Goal: Task Accomplishment & Management: Use online tool/utility

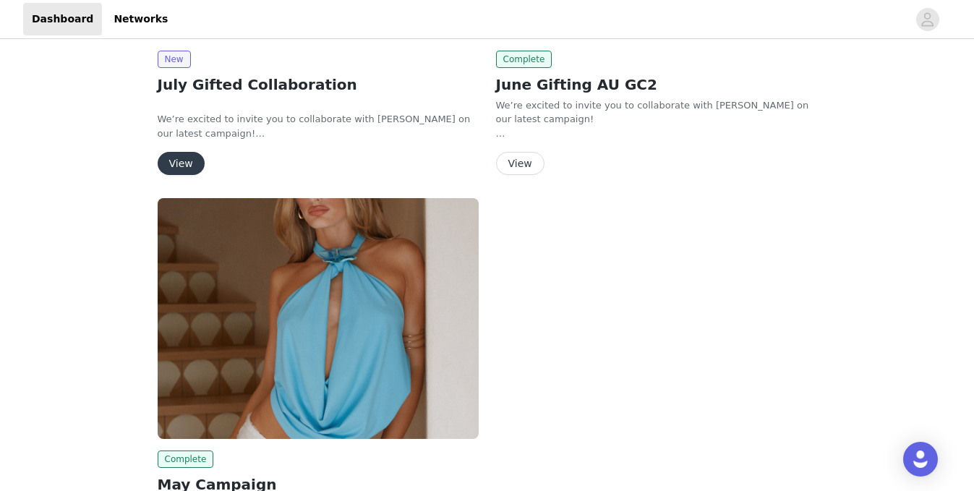
scroll to position [179, 0]
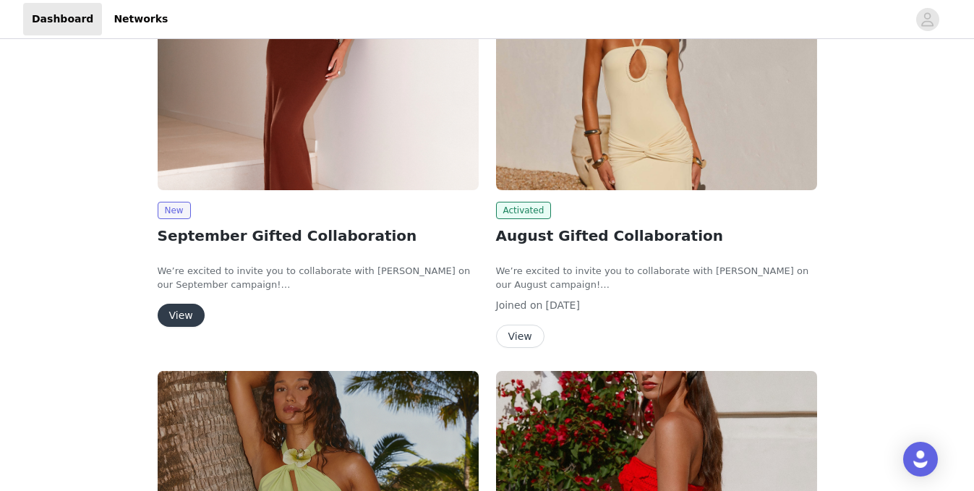
click at [515, 335] on button "View" at bounding box center [520, 336] width 48 height 23
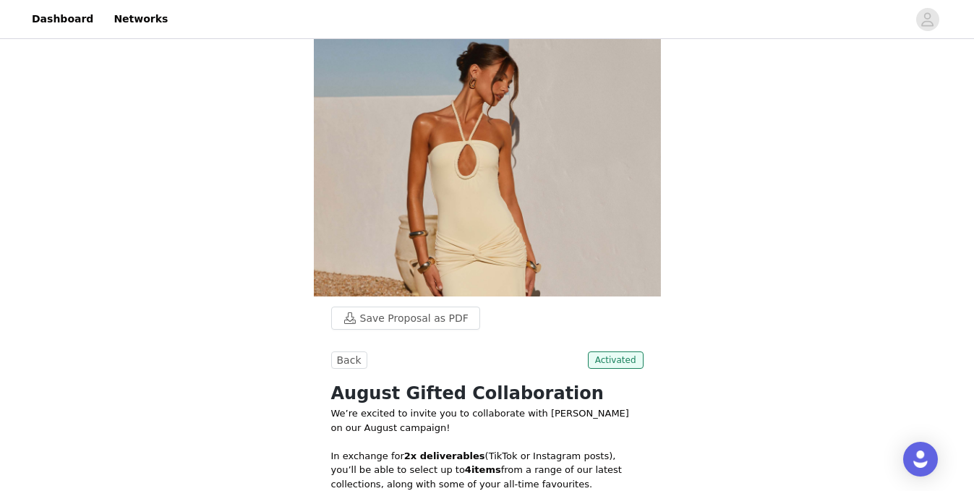
scroll to position [497, 0]
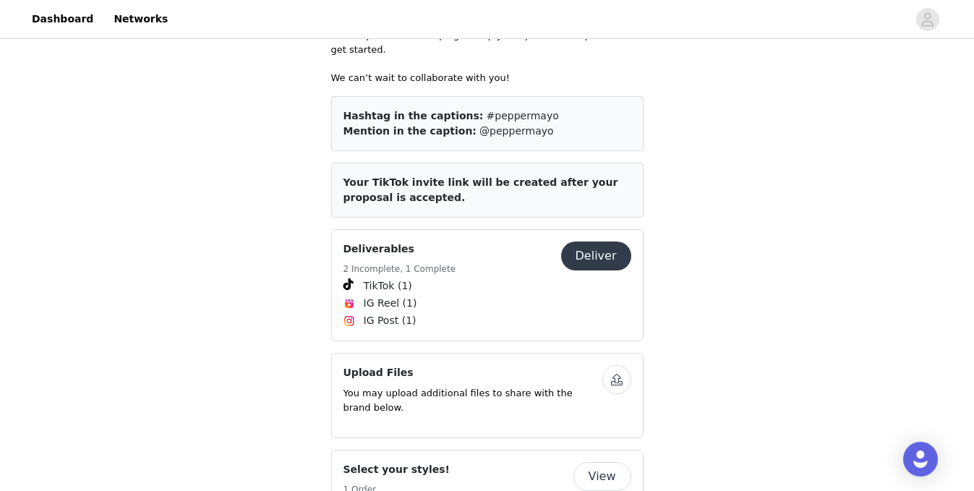
click at [602, 241] on button "Deliver" at bounding box center [596, 255] width 70 height 29
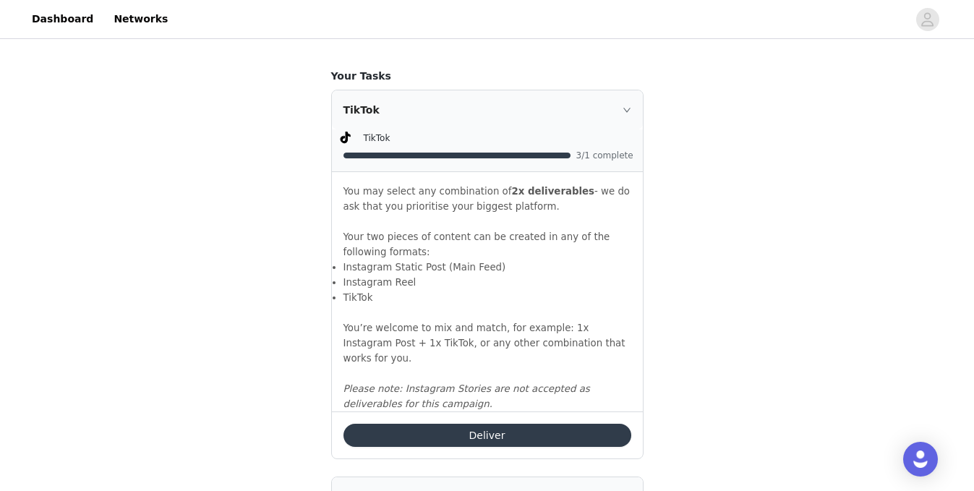
scroll to position [944, 0]
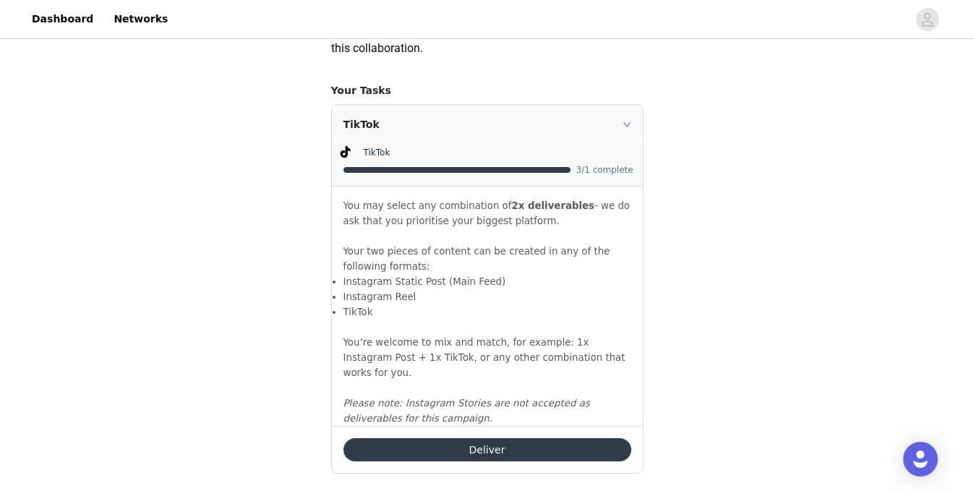
click at [624, 129] on icon "icon: right" at bounding box center [626, 124] width 9 height 9
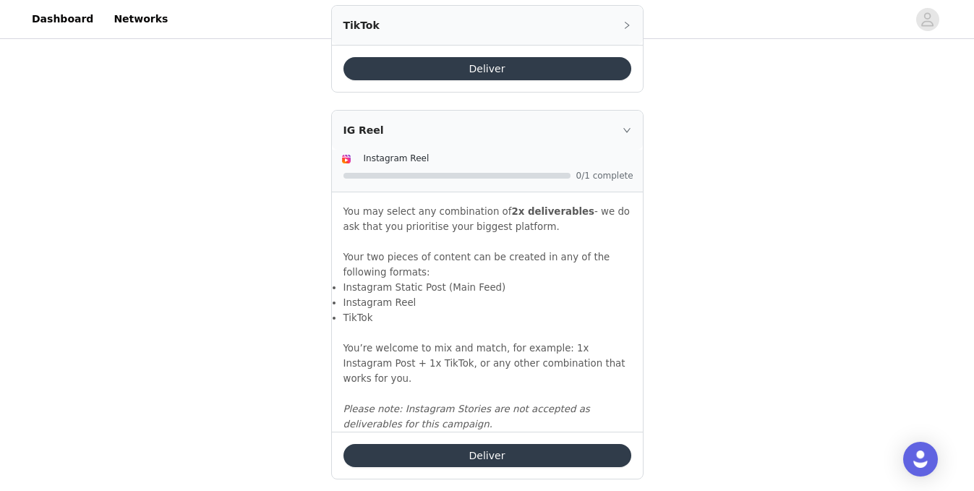
scroll to position [1044, 0]
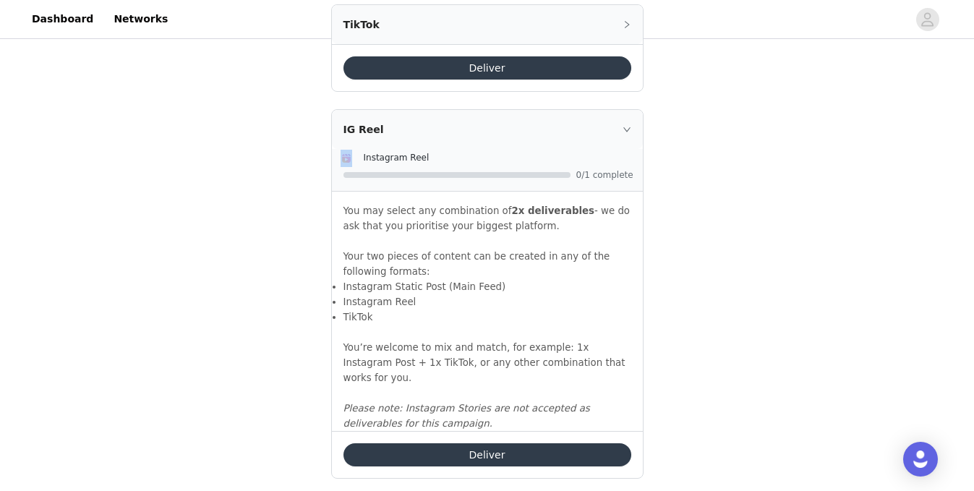
click at [597, 166] on div "IG Reel Instagram Reel 0/1 complete You may select any combination of 2x delive…" at bounding box center [487, 270] width 311 height 321
click at [628, 149] on div "IG Reel" at bounding box center [487, 129] width 311 height 39
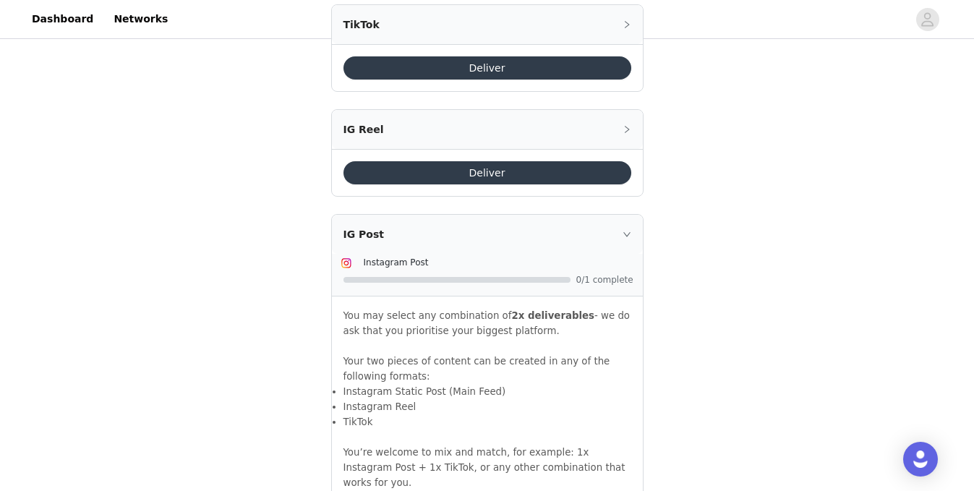
click at [626, 246] on div "IG Post" at bounding box center [487, 234] width 311 height 39
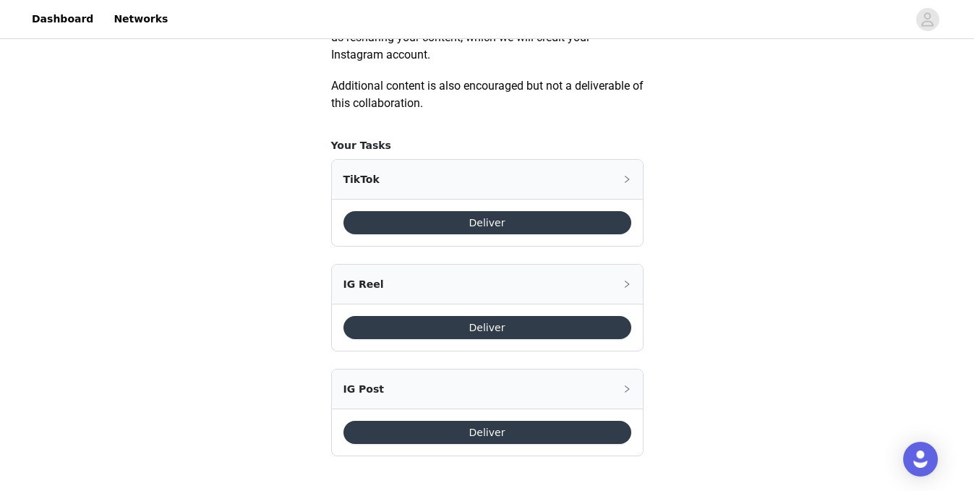
click at [628, 283] on icon "icon: right" at bounding box center [626, 284] width 9 height 9
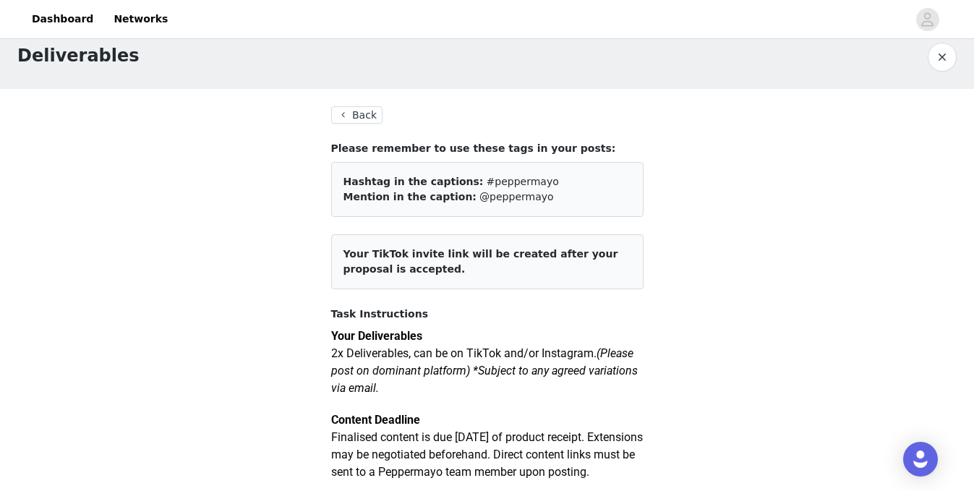
scroll to position [0, 0]
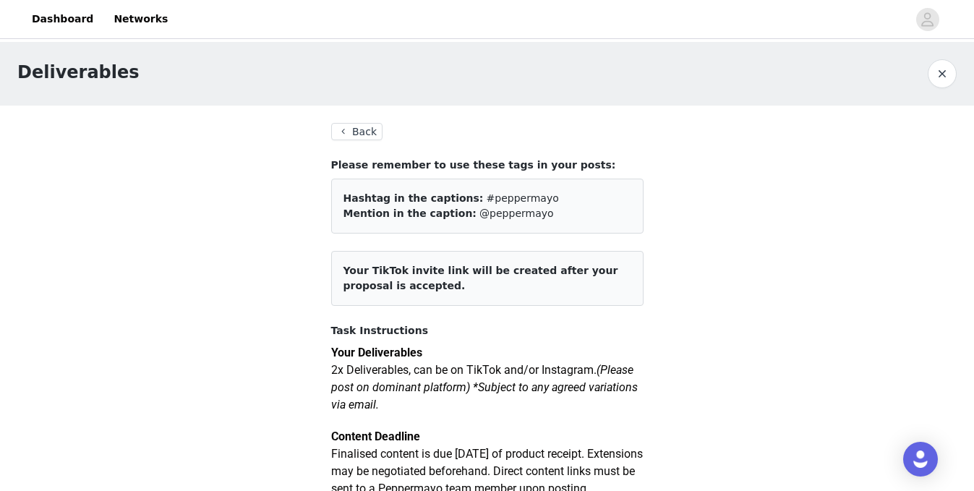
click at [357, 135] on button "Back" at bounding box center [357, 131] width 52 height 17
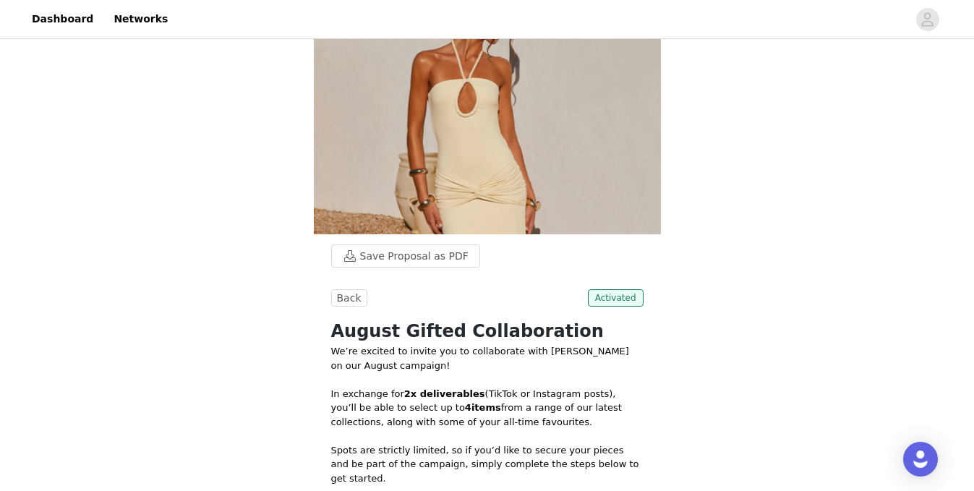
scroll to position [74, 0]
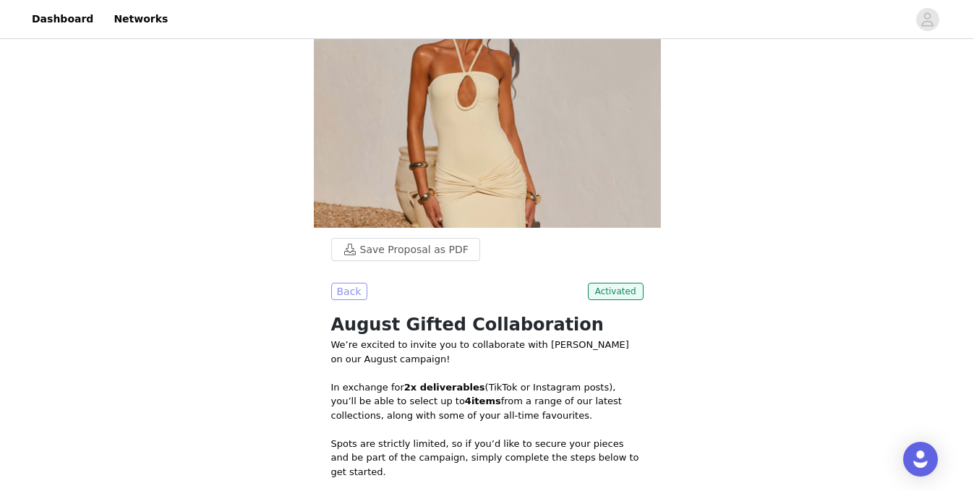
click at [345, 293] on button "Back" at bounding box center [349, 291] width 36 height 17
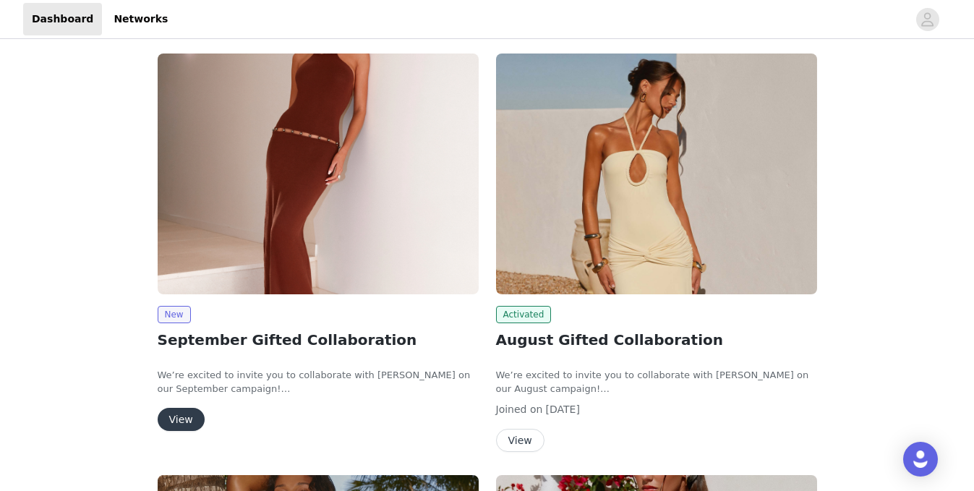
click at [179, 414] on button "View" at bounding box center [181, 419] width 47 height 23
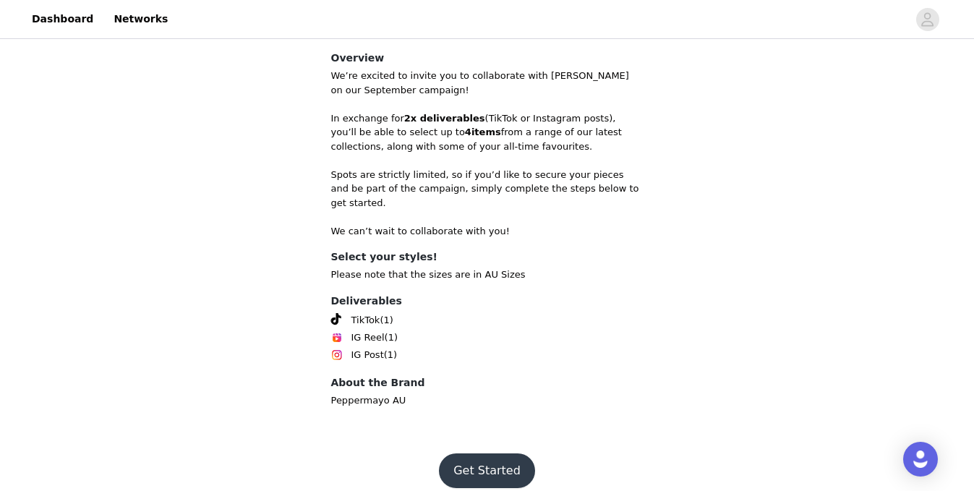
click at [489, 460] on button "Get Started" at bounding box center [487, 470] width 96 height 35
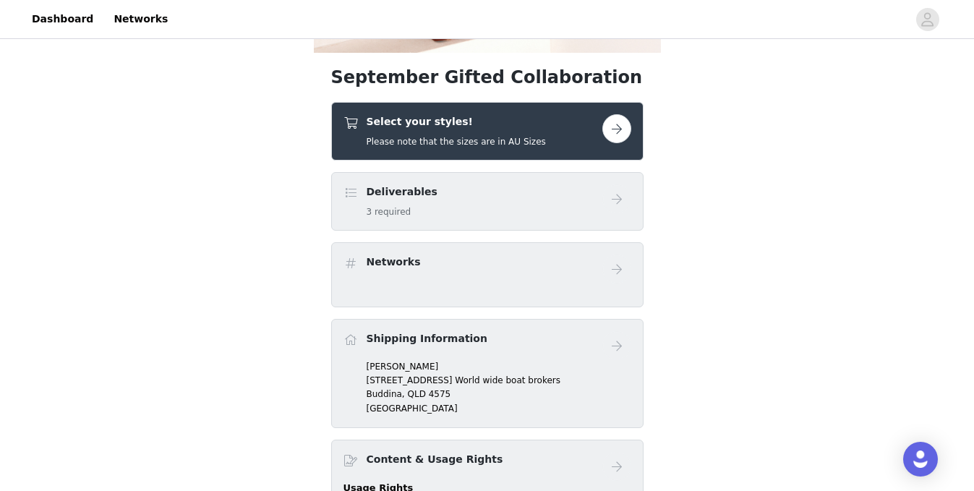
scroll to position [369, 0]
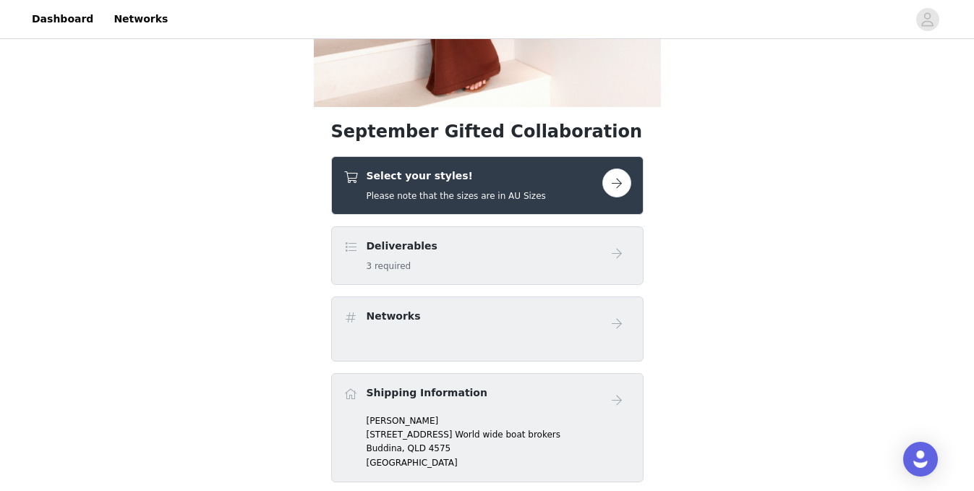
click at [612, 178] on button "button" at bounding box center [616, 182] width 29 height 29
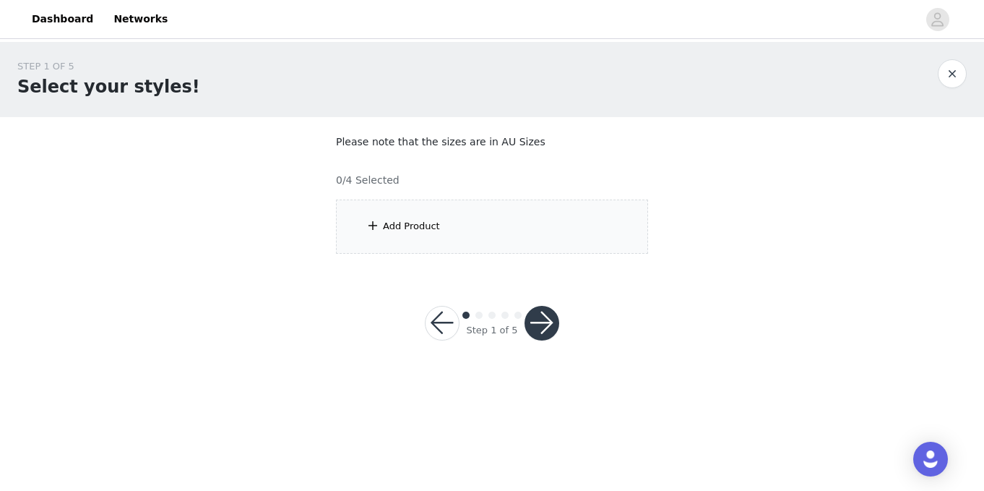
click at [958, 77] on button "button" at bounding box center [952, 73] width 29 height 29
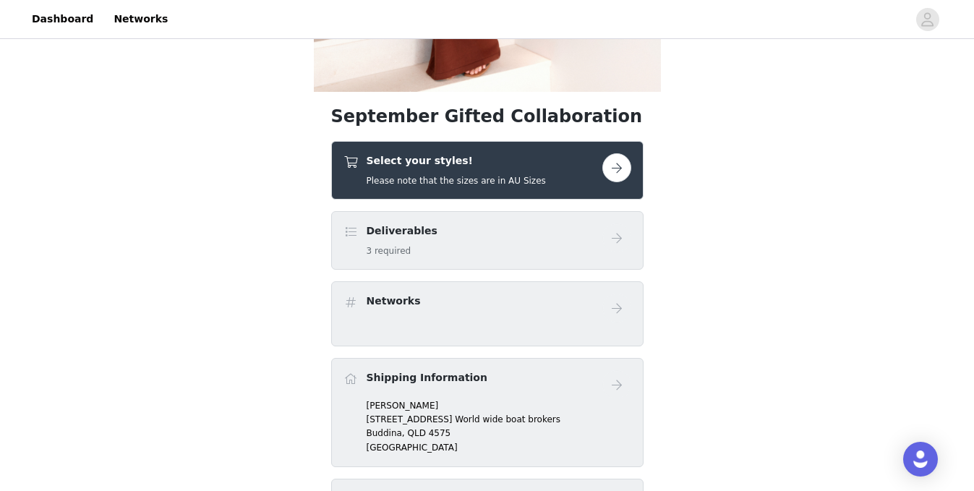
scroll to position [164, 0]
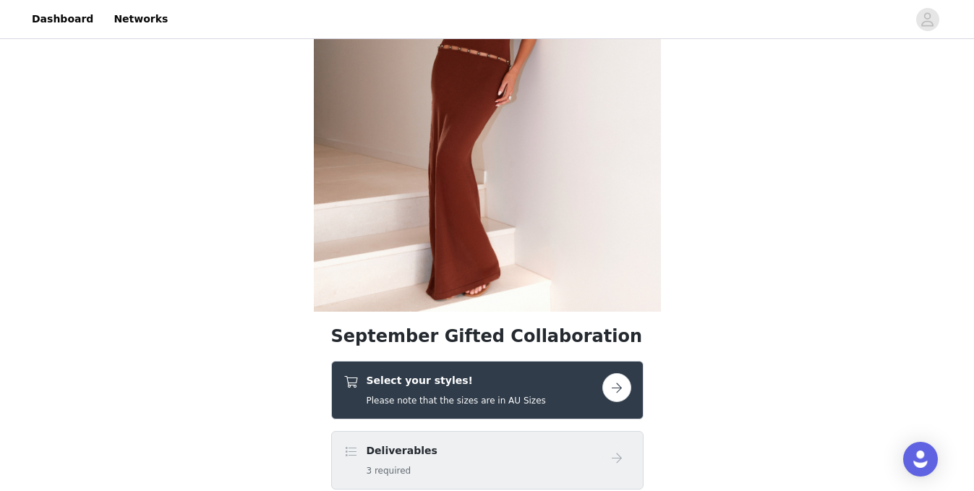
click at [614, 386] on button "button" at bounding box center [616, 387] width 29 height 29
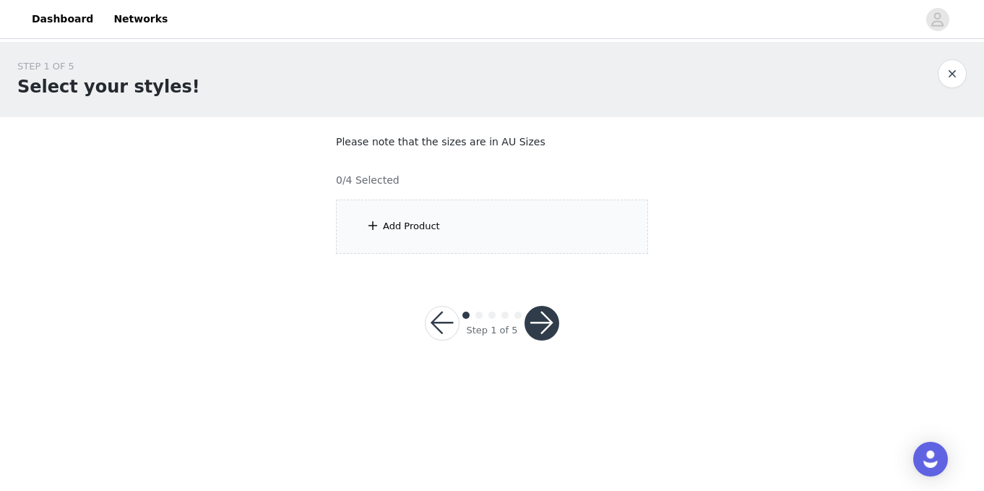
click at [424, 233] on div "Add Product" at bounding box center [492, 226] width 312 height 54
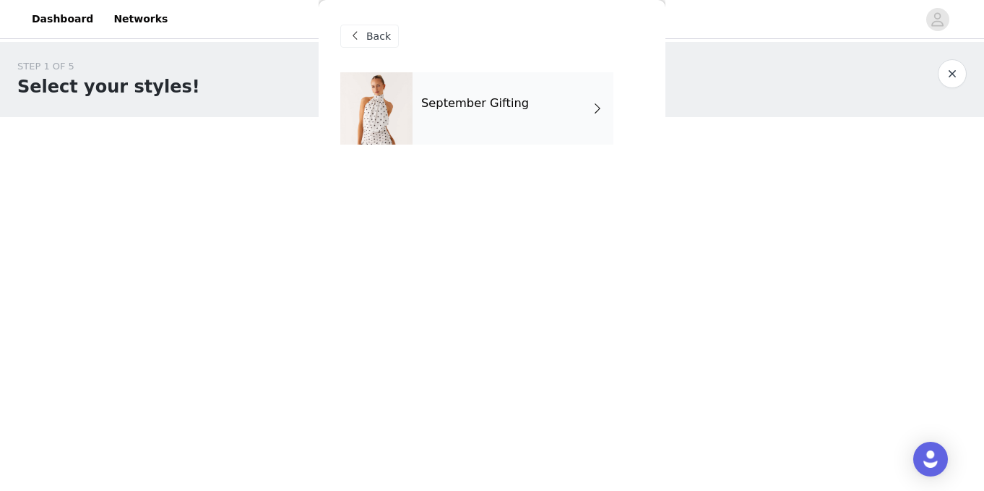
click at [471, 113] on div "September Gifting" at bounding box center [513, 108] width 201 height 72
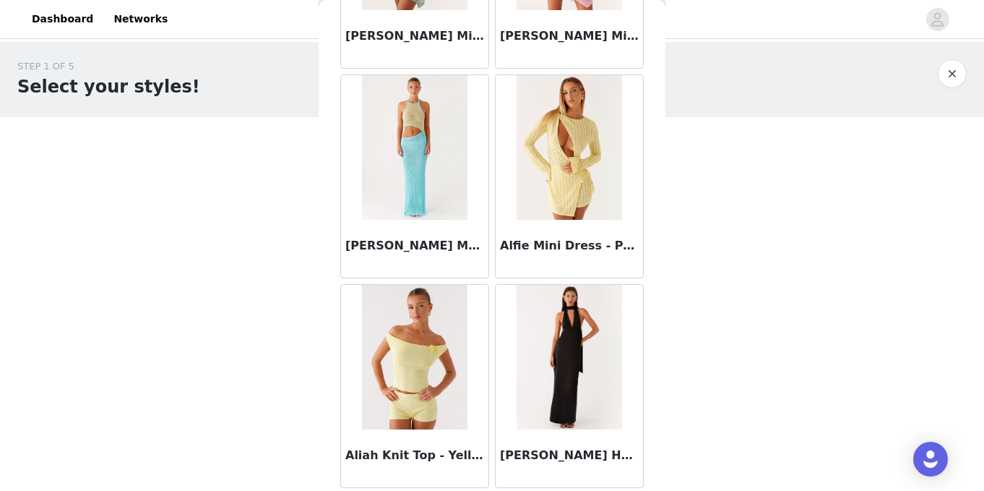
scroll to position [1721, 0]
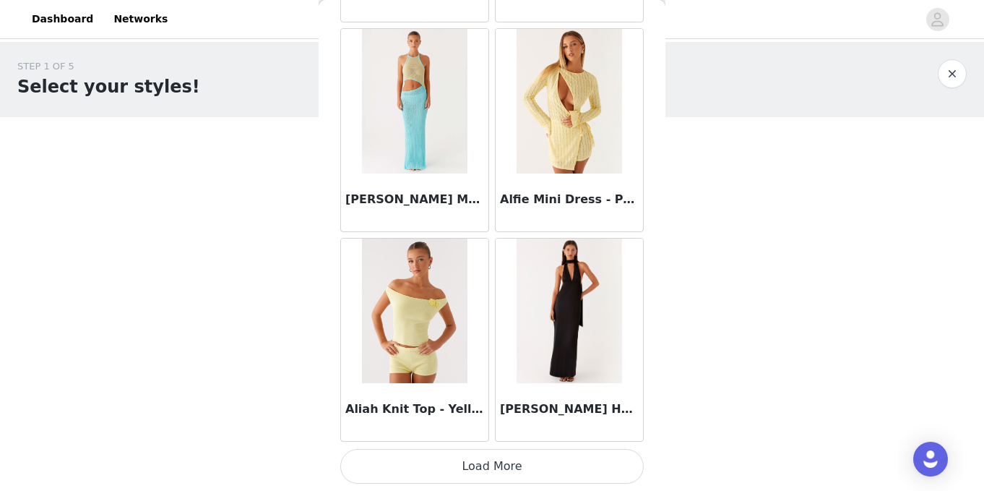
click at [465, 457] on button "Load More" at bounding box center [492, 466] width 304 height 35
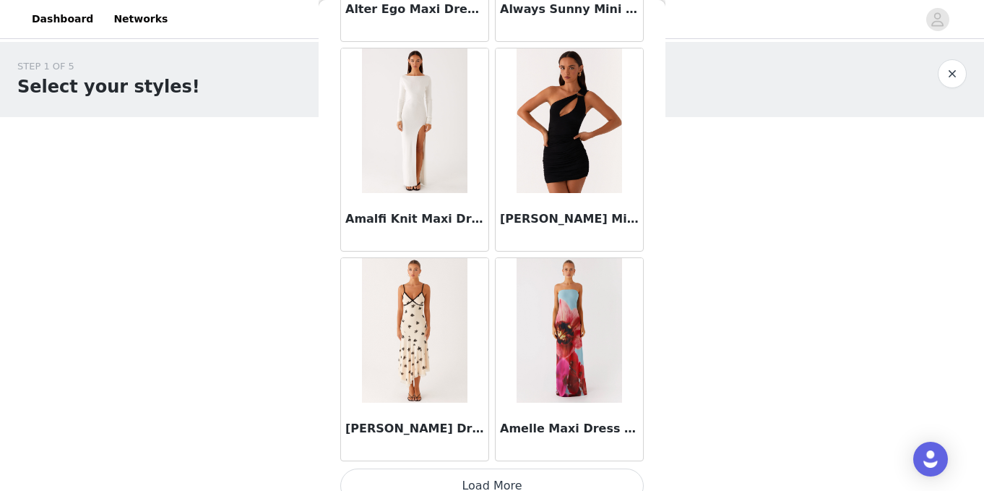
scroll to position [3799, 0]
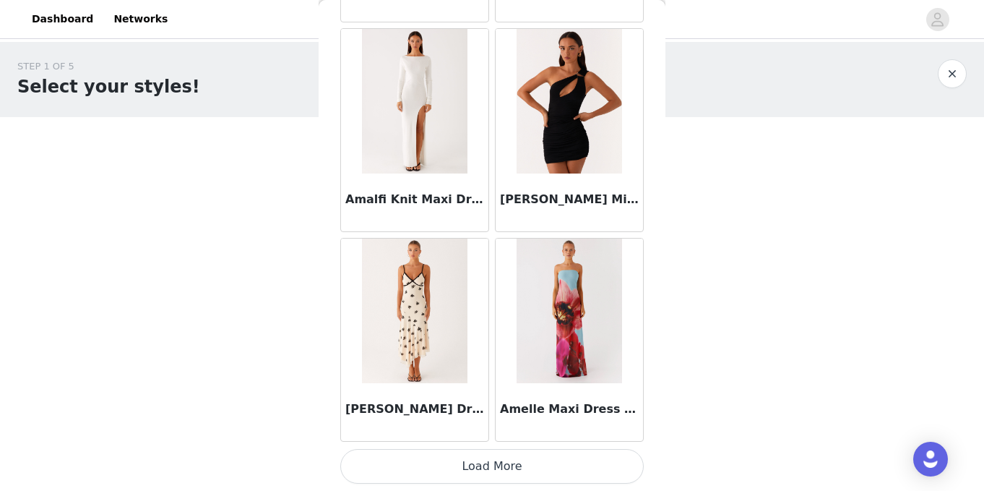
click at [481, 471] on button "Load More" at bounding box center [492, 466] width 304 height 35
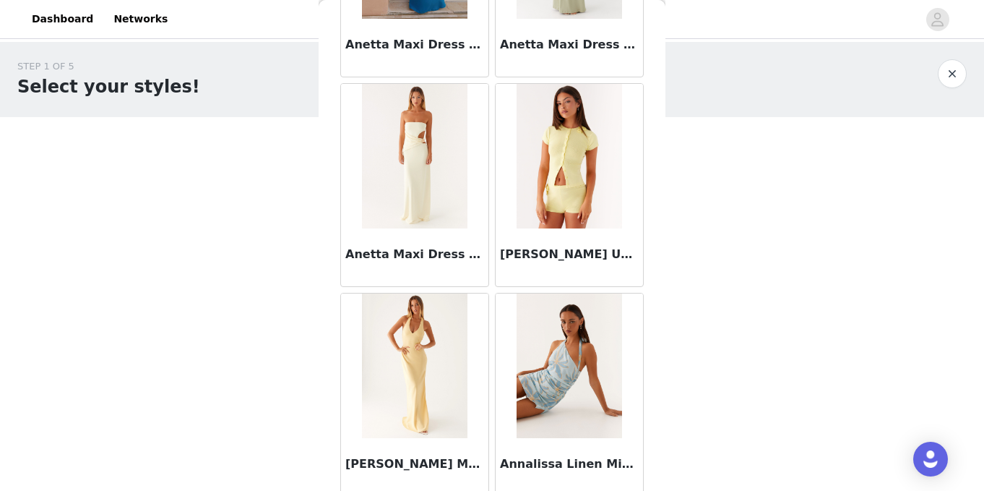
scroll to position [5913, 0]
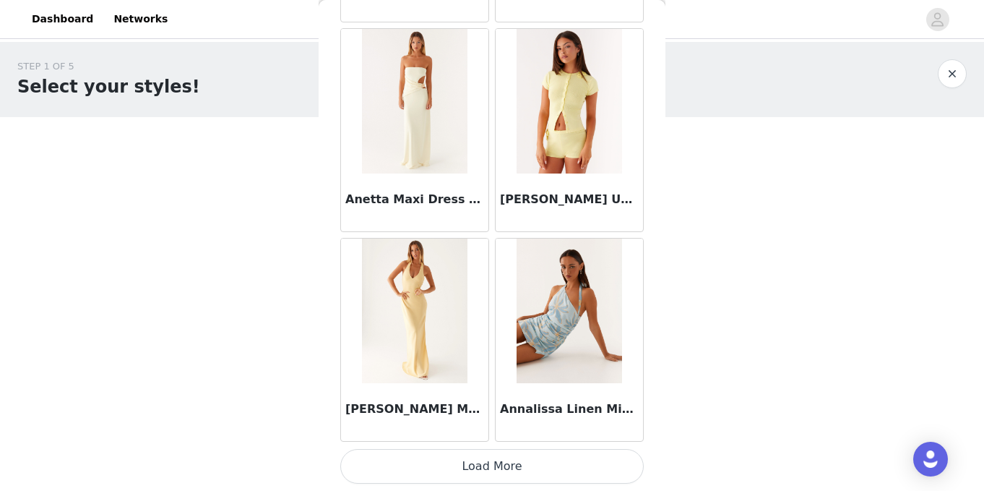
drag, startPoint x: 502, startPoint y: 463, endPoint x: 491, endPoint y: 442, distance: 23.0
click at [502, 463] on button "Load More" at bounding box center [492, 466] width 304 height 35
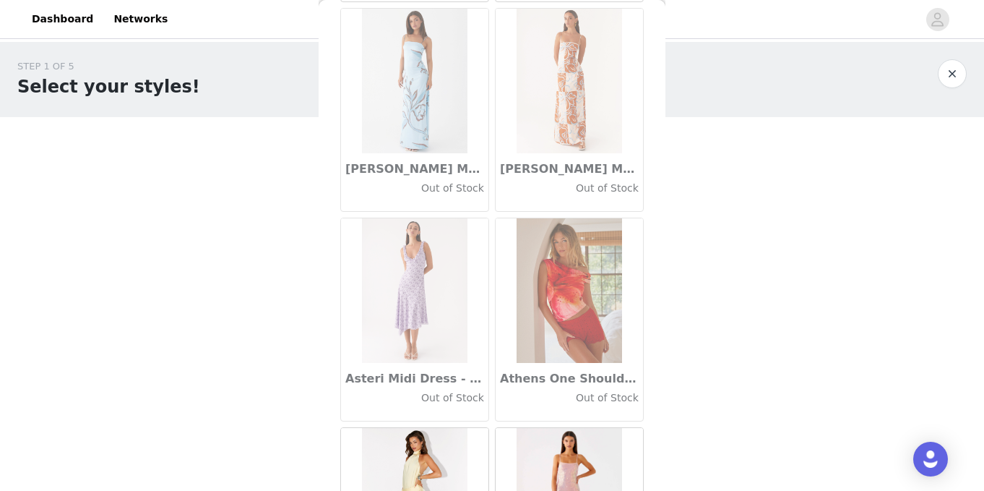
scroll to position [8009, 0]
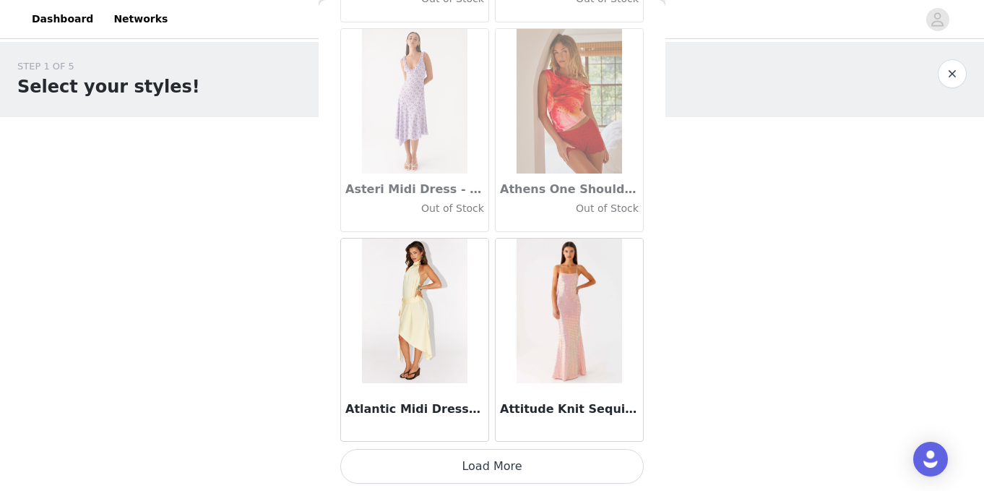
click at [491, 452] on button "Load More" at bounding box center [492, 466] width 304 height 35
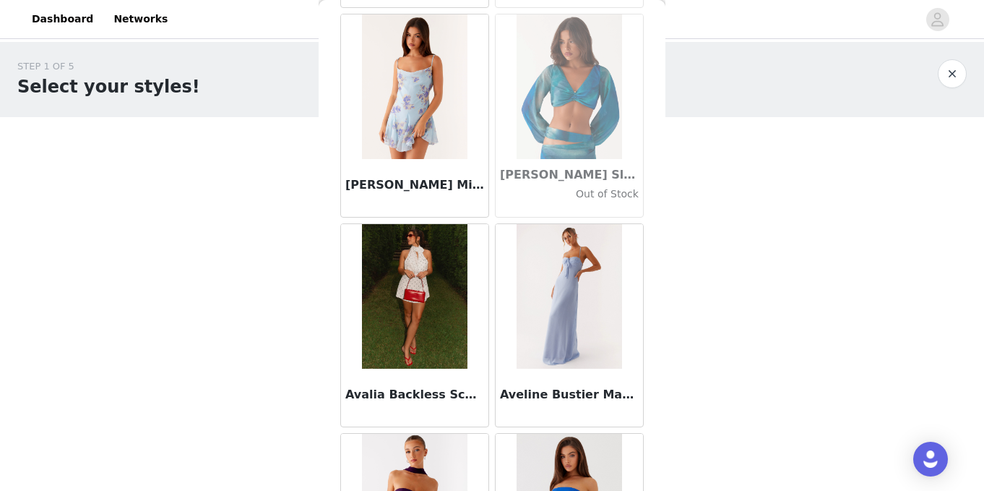
scroll to position [9350, 0]
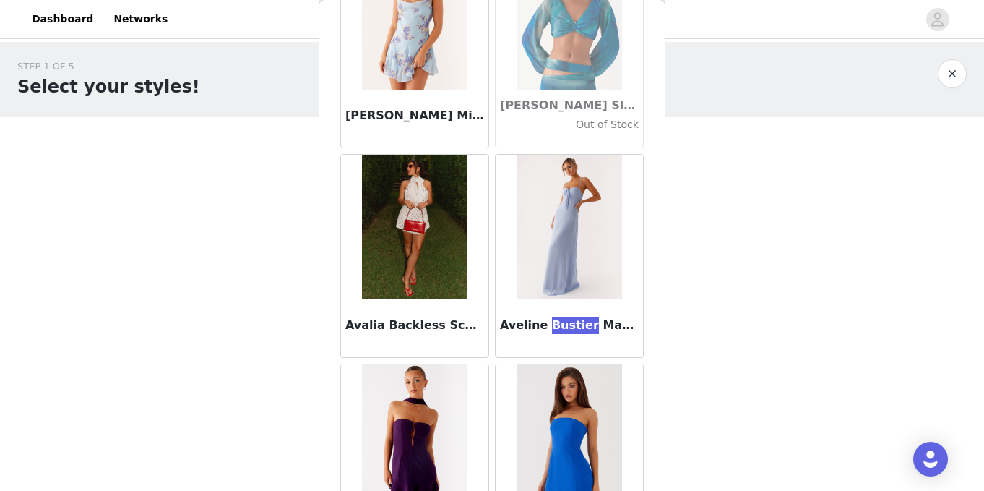
drag, startPoint x: 562, startPoint y: 234, endPoint x: 735, endPoint y: 2, distance: 289.2
click at [0, 0] on div "Dashboard Networks STEP 1 OF 5 Select your styles! Please note that the sizes a…" at bounding box center [492, 187] width 984 height 375
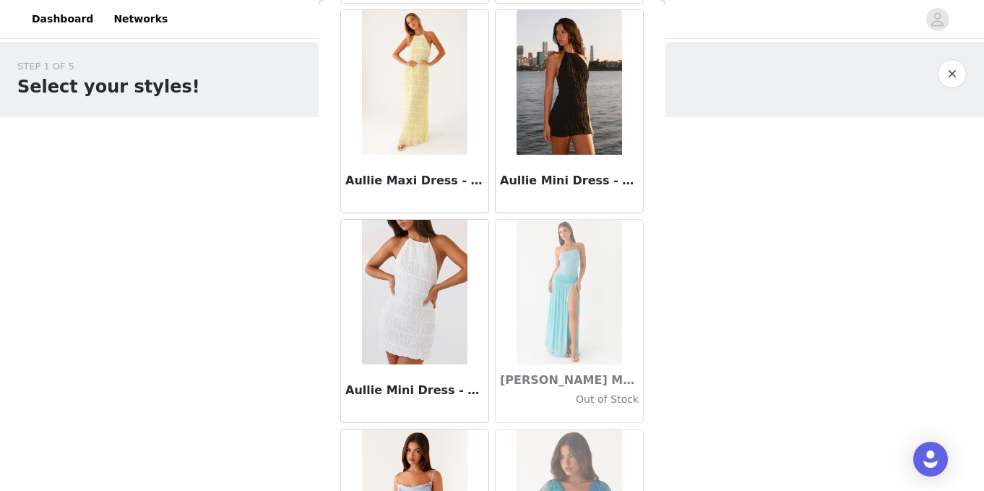
scroll to position [8922, 0]
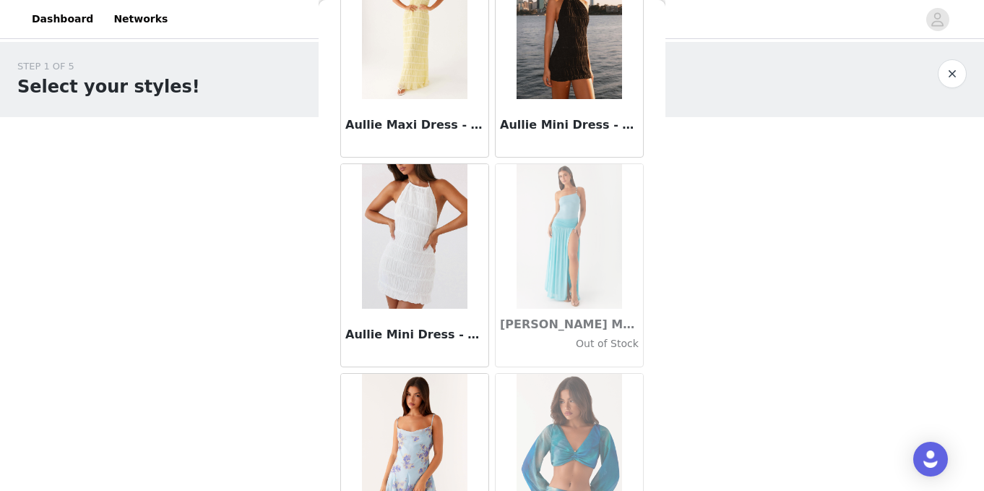
click at [736, 301] on div "STEP 1 OF 5 Select your styles! Please note that the sizes are in AU Sizes 0/4 …" at bounding box center [492, 208] width 984 height 333
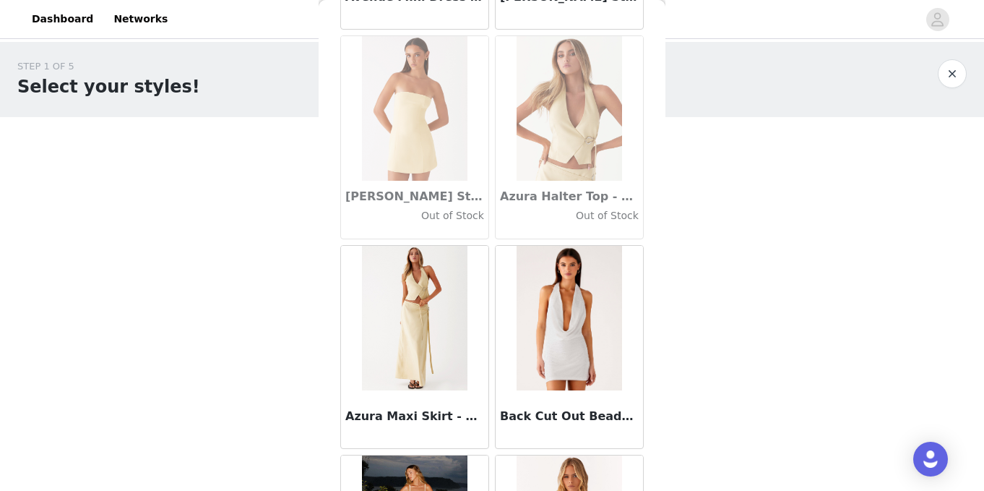
scroll to position [10095, 0]
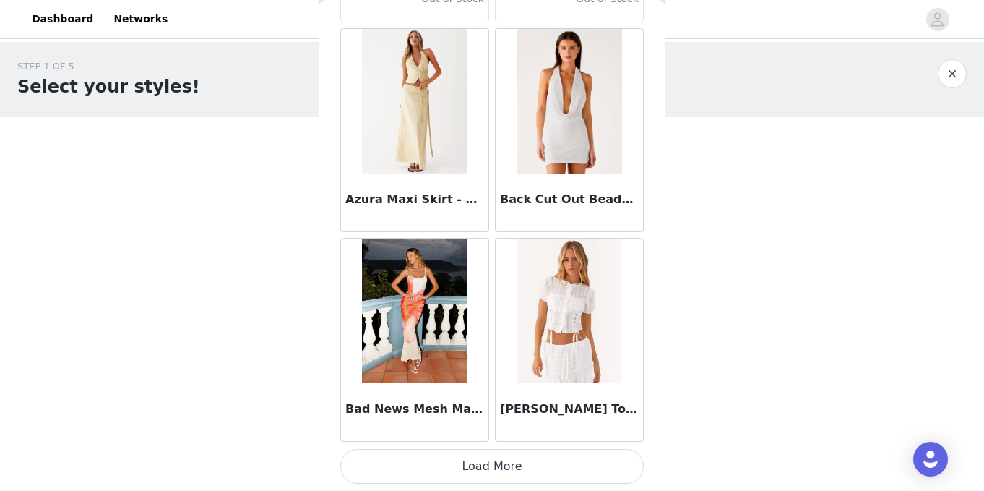
click at [507, 470] on button "Load More" at bounding box center [492, 466] width 304 height 35
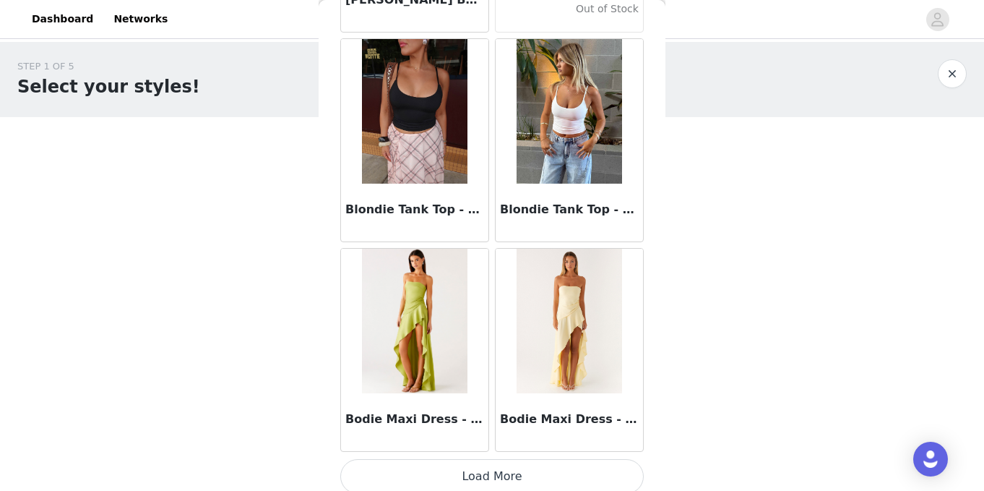
scroll to position [12201, 0]
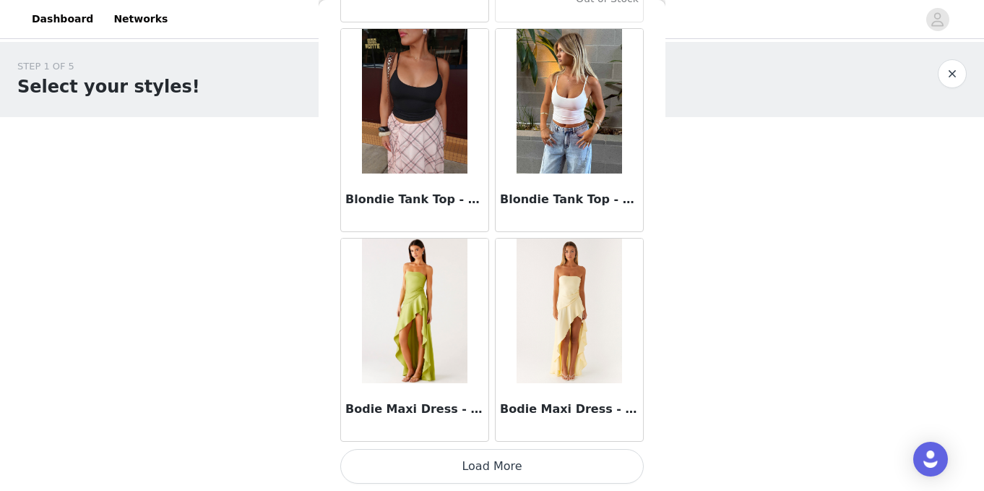
click at [504, 471] on button "Load More" at bounding box center [492, 466] width 304 height 35
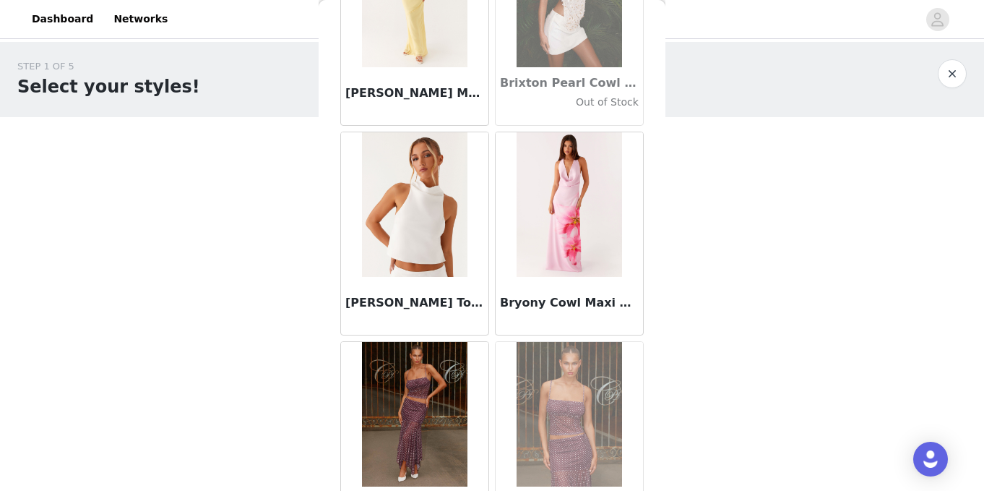
scroll to position [13790, 0]
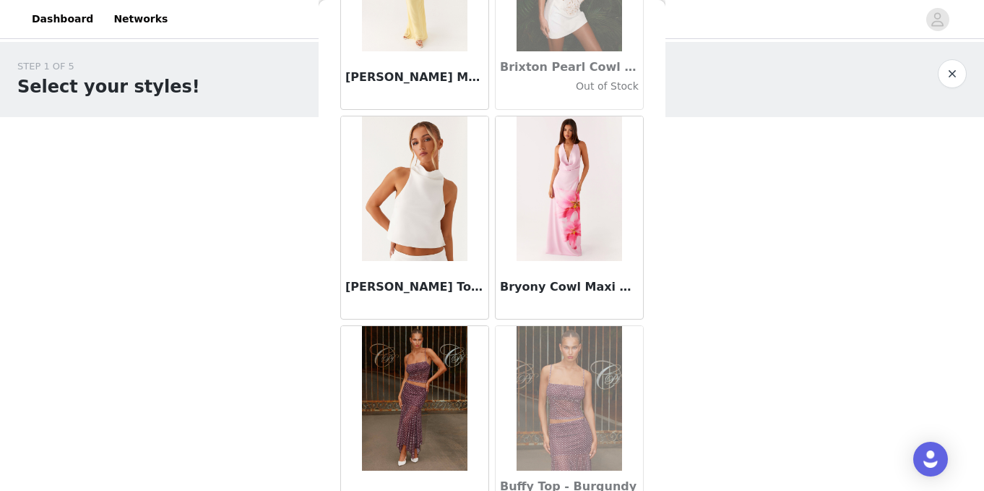
drag, startPoint x: 717, startPoint y: 272, endPoint x: 666, endPoint y: 278, distance: 51.6
click at [717, 272] on div "STEP 1 OF 5 Select your styles! Please note that the sizes are in AU Sizes 0/4 …" at bounding box center [492, 208] width 984 height 333
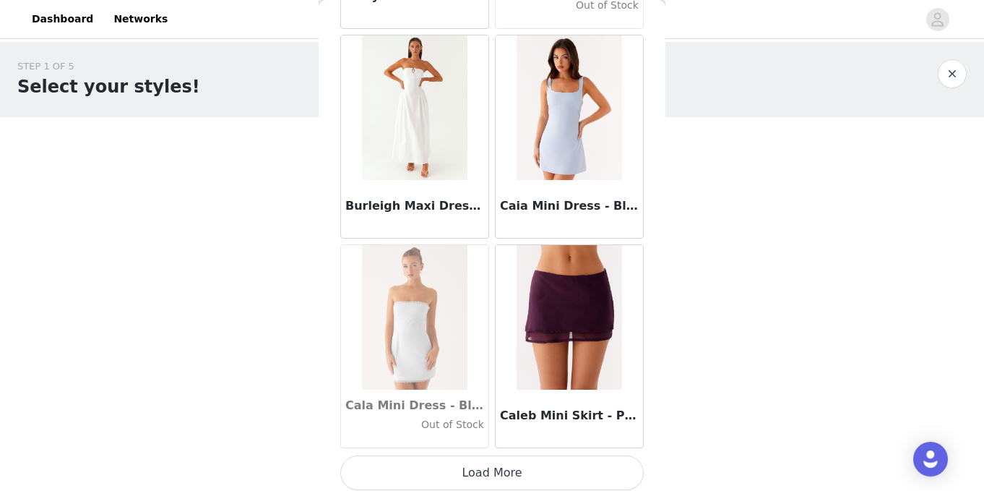
scroll to position [14297, 0]
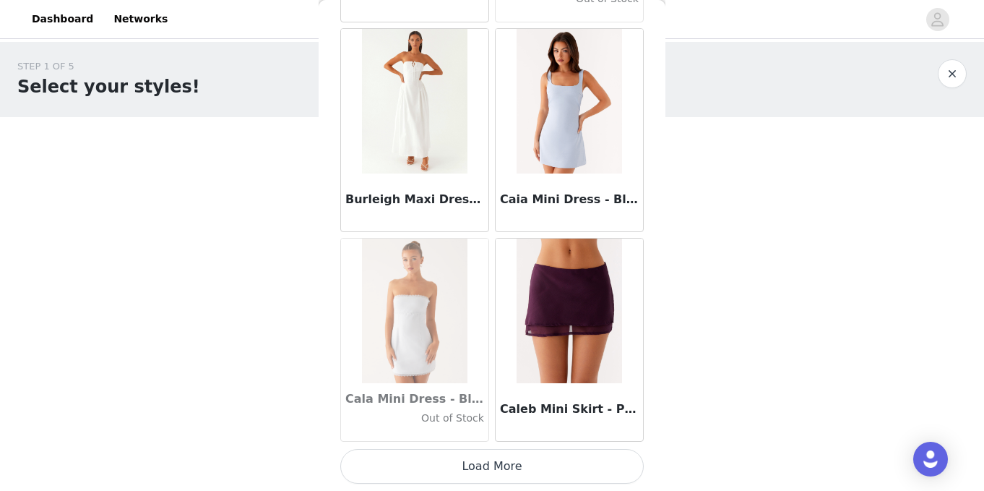
click at [531, 471] on button "Load More" at bounding box center [492, 466] width 304 height 35
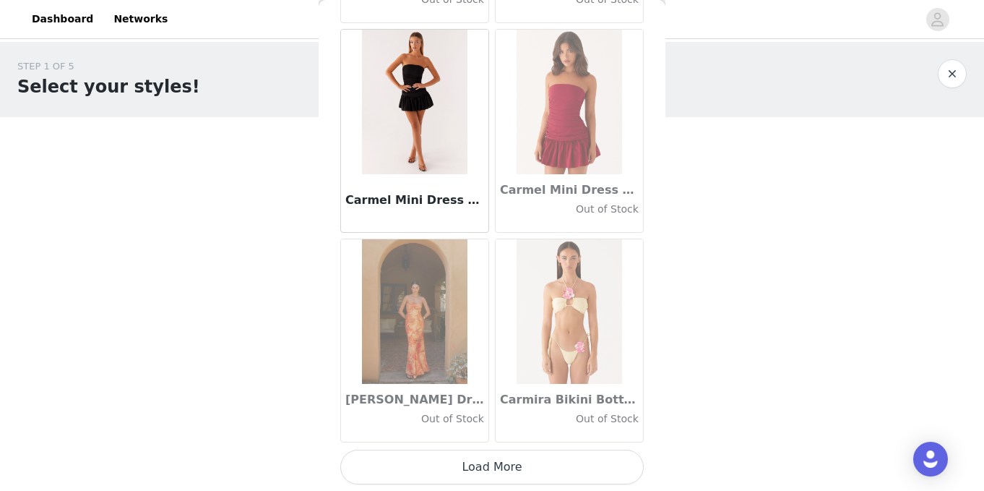
scroll to position [16393, 0]
click at [510, 461] on button "Load More" at bounding box center [492, 466] width 304 height 35
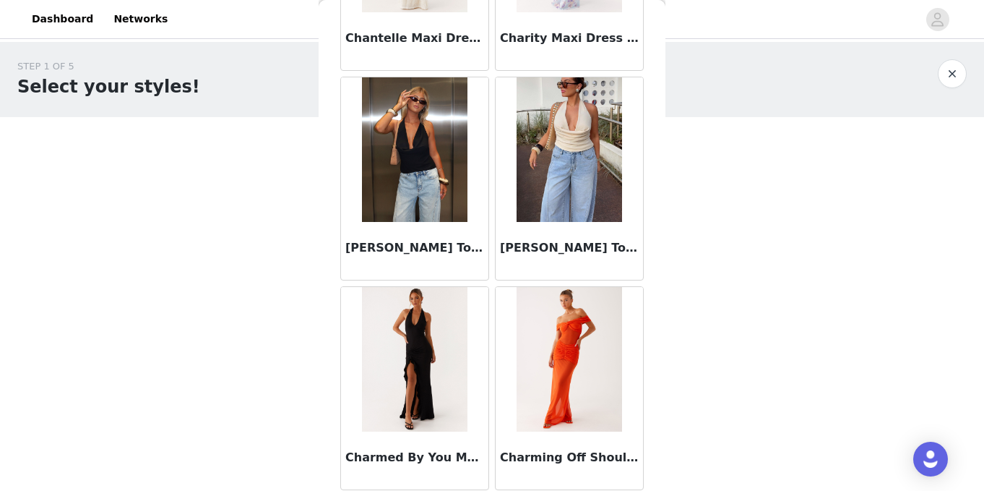
scroll to position [18489, 0]
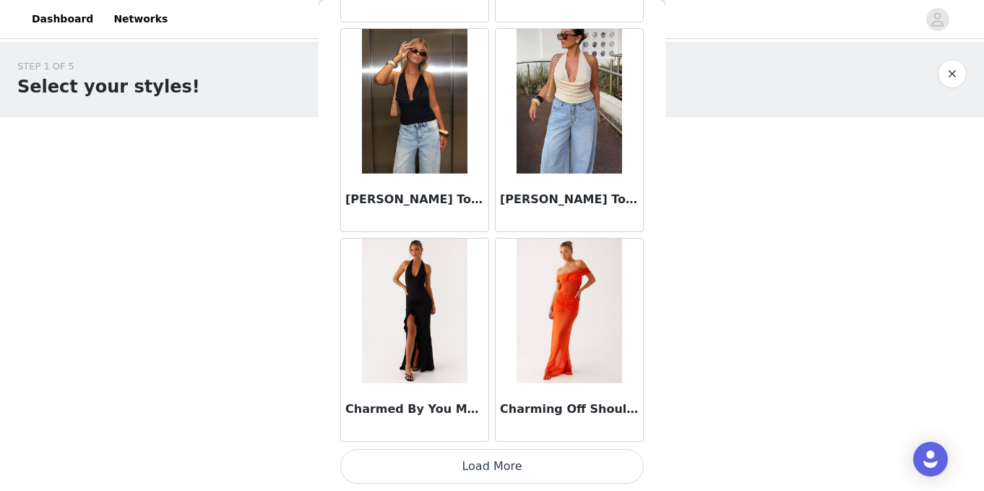
click at [508, 479] on button "Load More" at bounding box center [492, 466] width 304 height 35
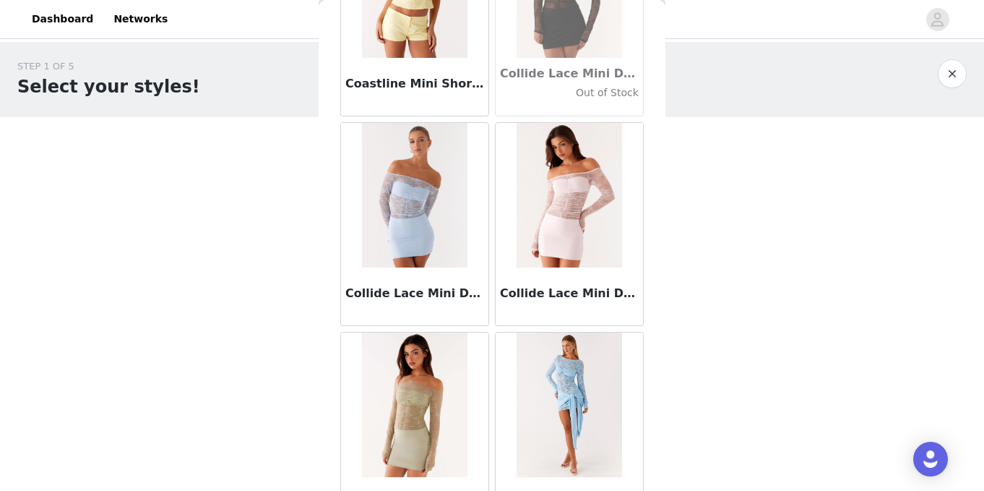
scroll to position [20585, 0]
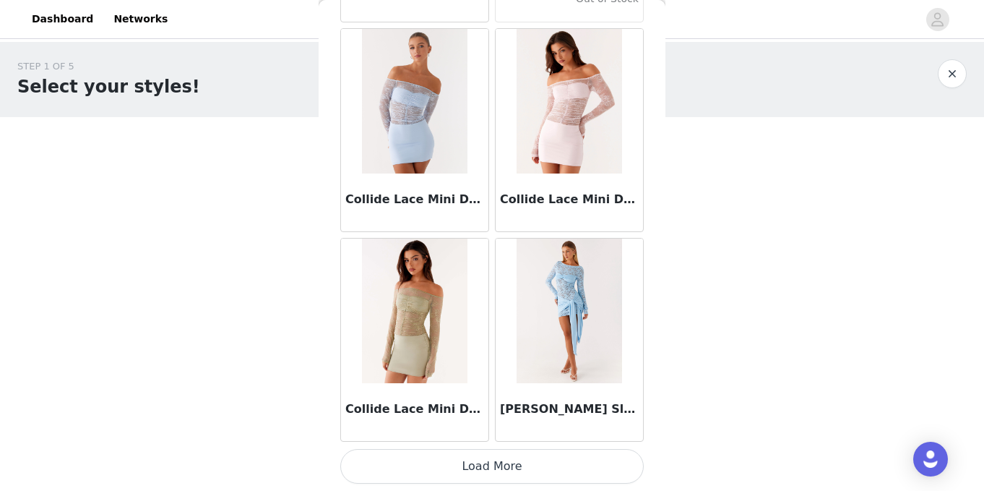
click at [512, 466] on button "Load More" at bounding box center [492, 466] width 304 height 35
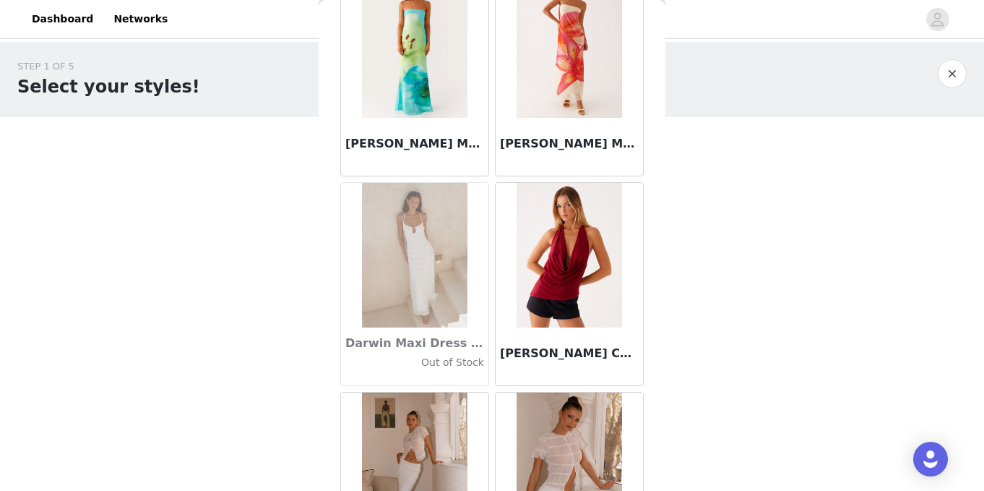
scroll to position [22681, 0]
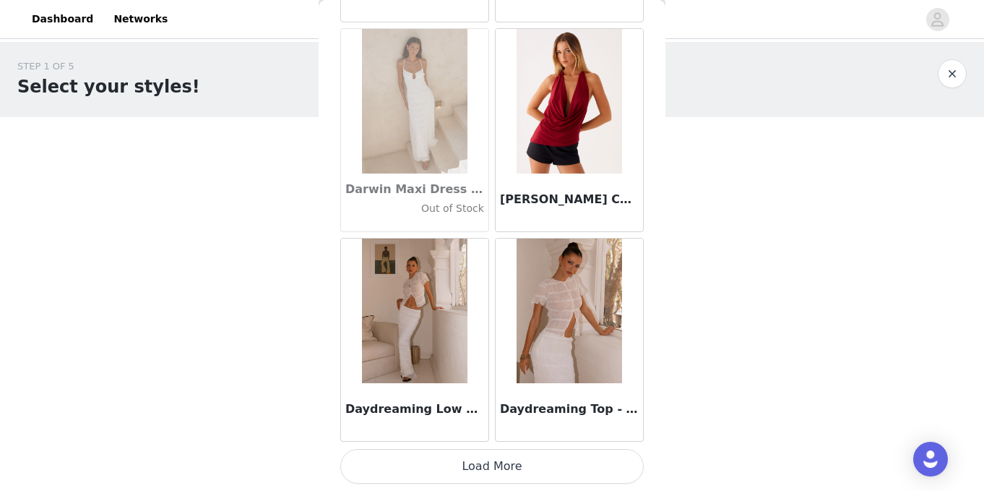
click at [474, 464] on button "Load More" at bounding box center [492, 466] width 304 height 35
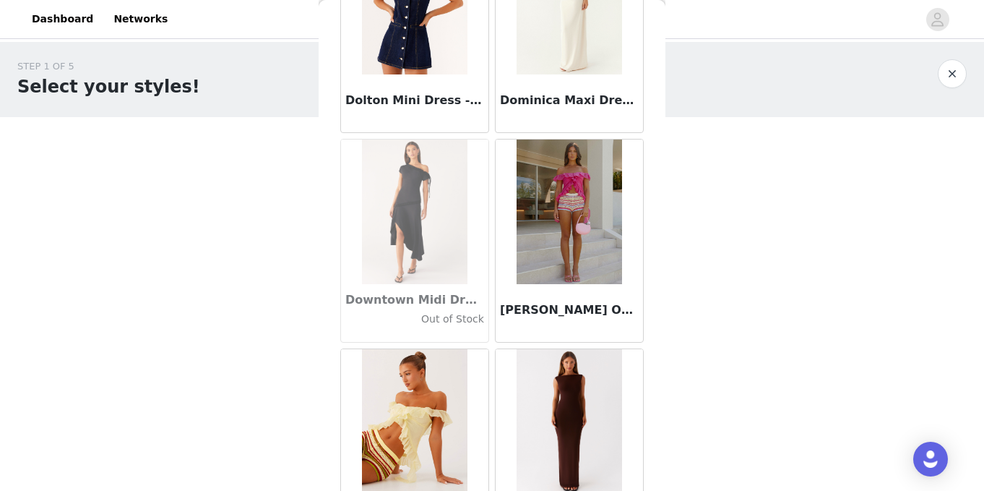
scroll to position [24777, 0]
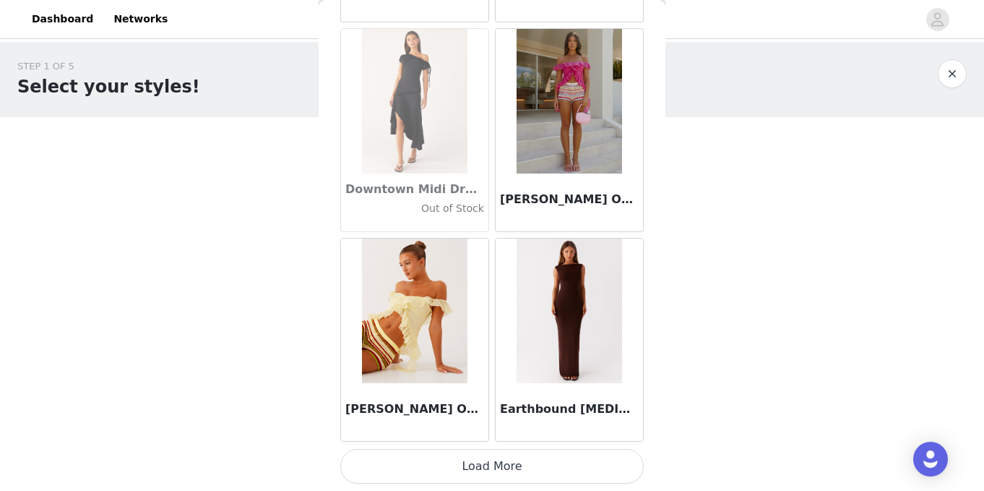
click at [502, 468] on button "Load More" at bounding box center [492, 466] width 304 height 35
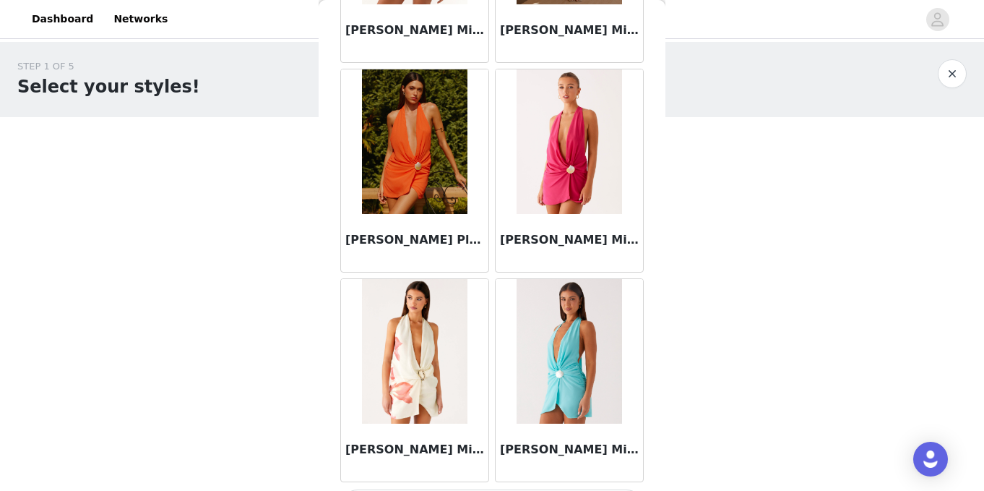
scroll to position [26873, 0]
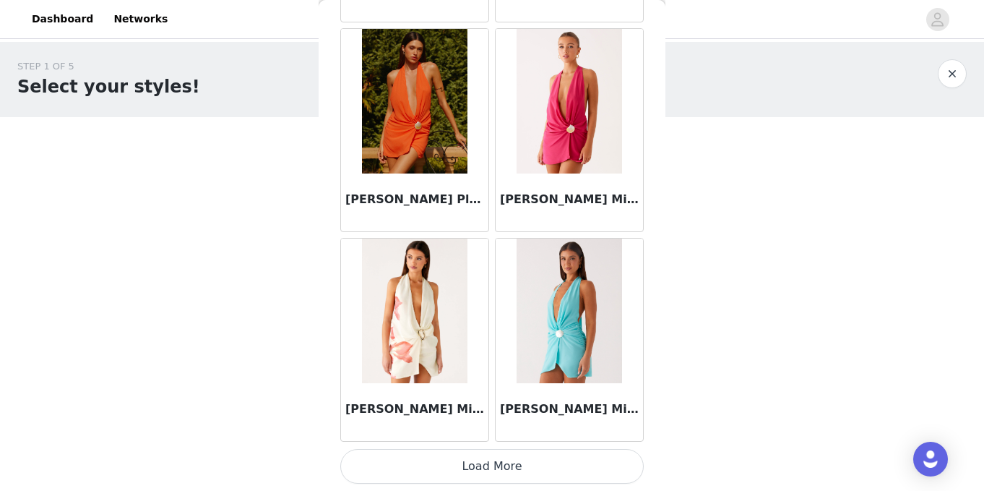
drag, startPoint x: 492, startPoint y: 458, endPoint x: 484, endPoint y: 439, distance: 20.7
click at [492, 457] on button "Load More" at bounding box center [492, 466] width 304 height 35
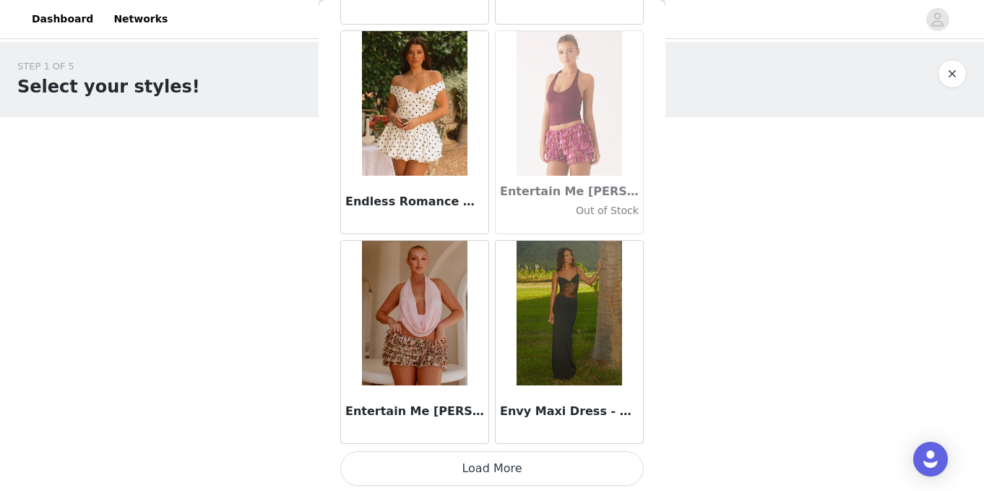
scroll to position [28969, 0]
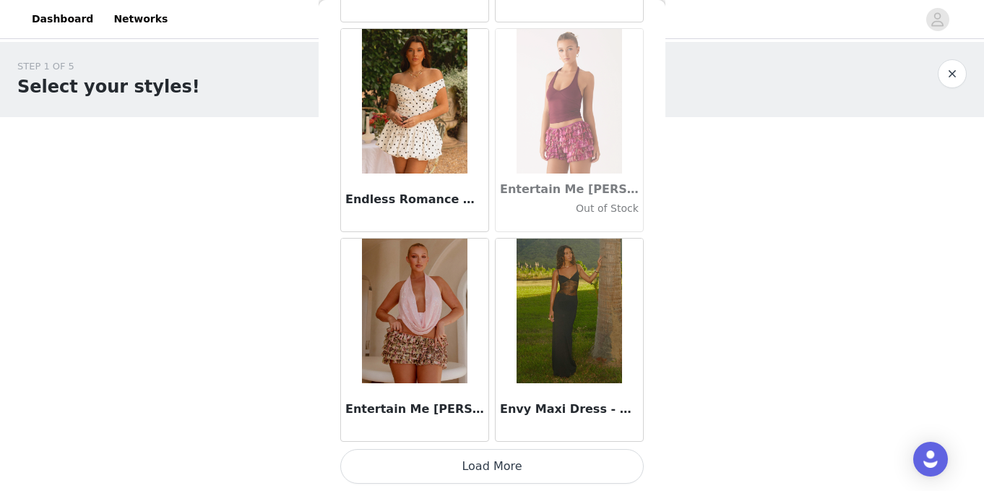
click at [398, 110] on img at bounding box center [414, 101] width 105 height 145
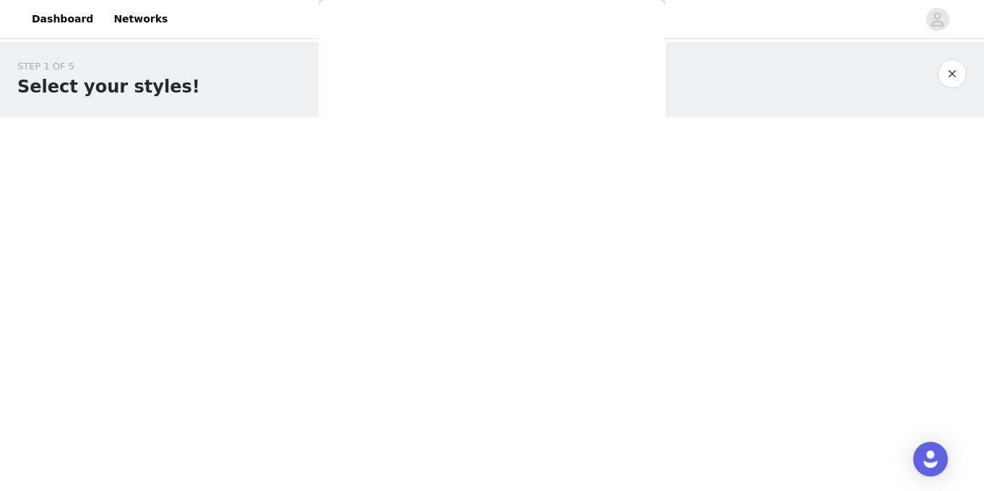
scroll to position [0, 0]
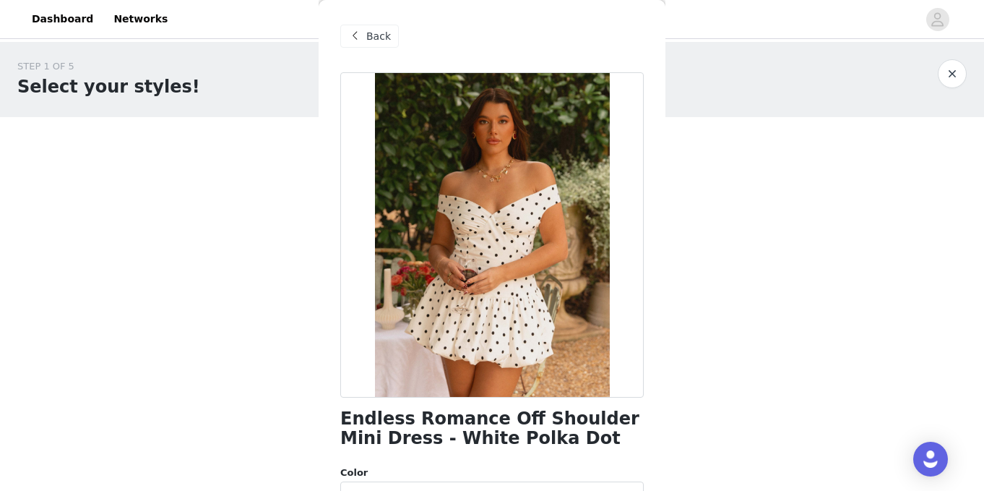
click at [362, 35] on span at bounding box center [354, 35] width 17 height 17
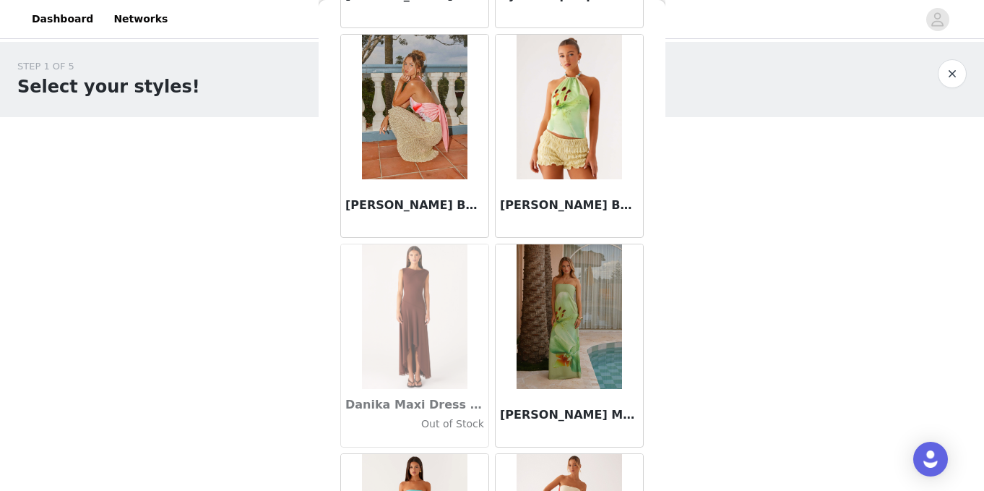
scroll to position [28969, 0]
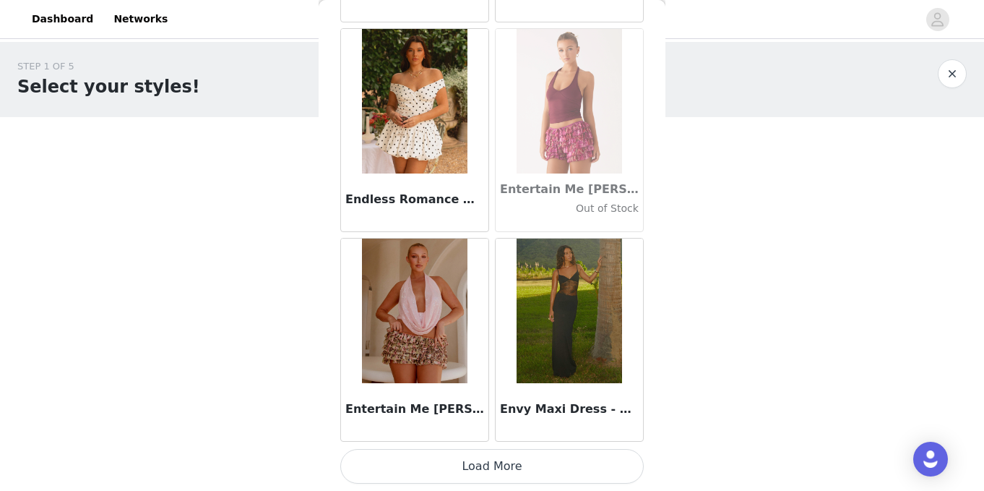
click at [477, 459] on button "Load More" at bounding box center [492, 466] width 304 height 35
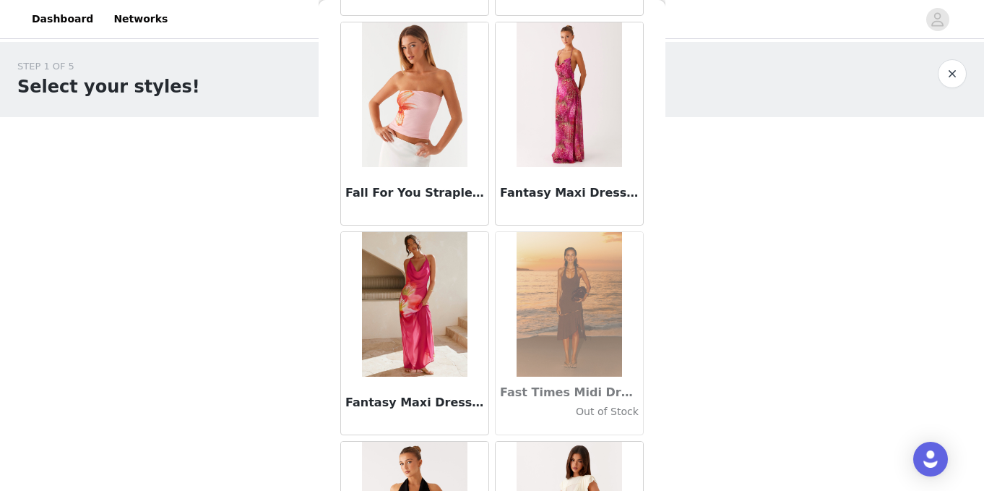
scroll to position [31065, 0]
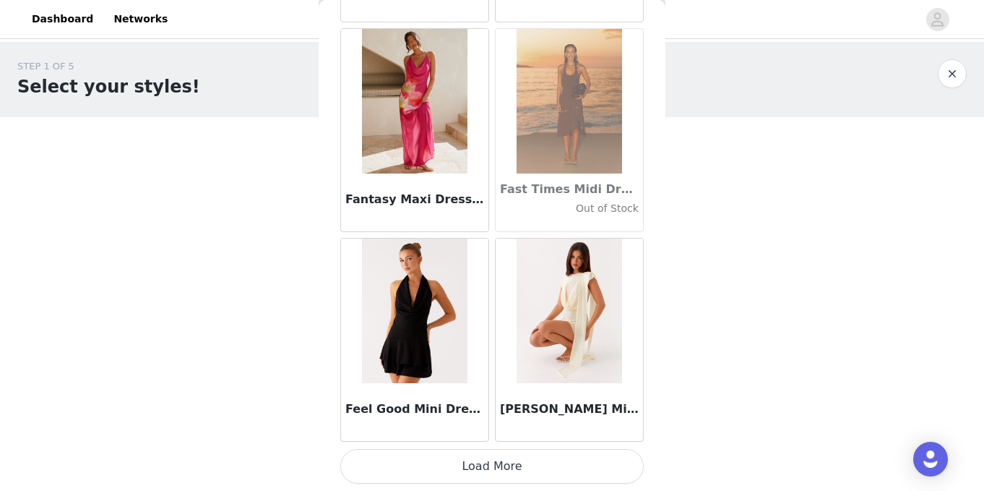
click at [520, 465] on button "Load More" at bounding box center [492, 466] width 304 height 35
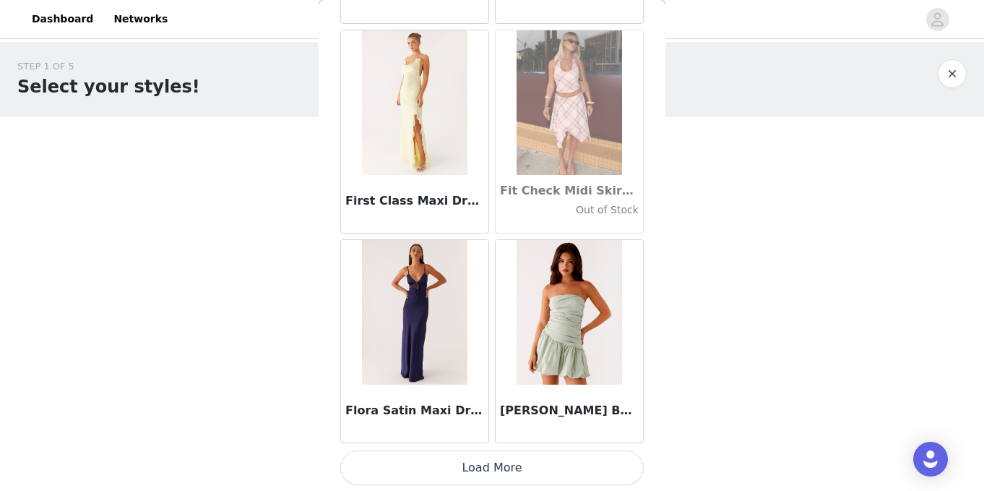
scroll to position [33161, 0]
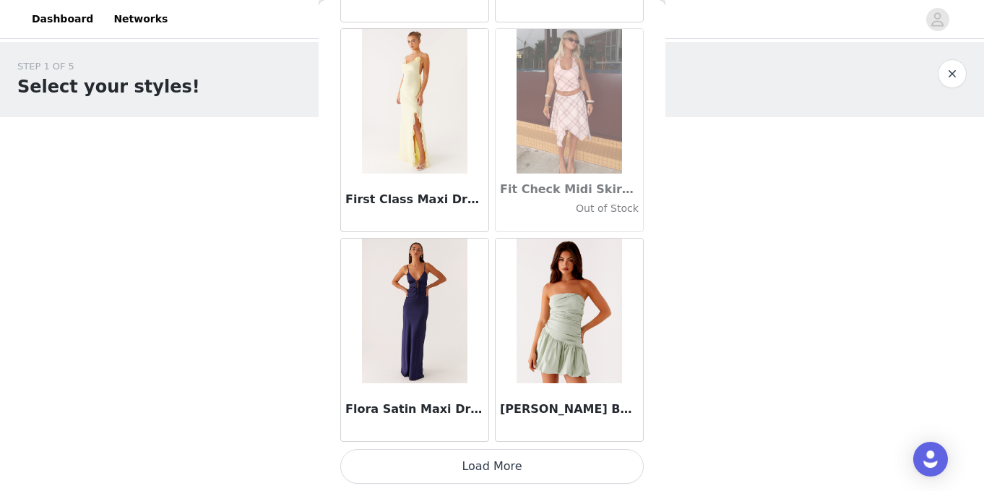
drag, startPoint x: 521, startPoint y: 464, endPoint x: 509, endPoint y: 453, distance: 16.4
click at [521, 464] on button "Load More" at bounding box center [492, 466] width 304 height 35
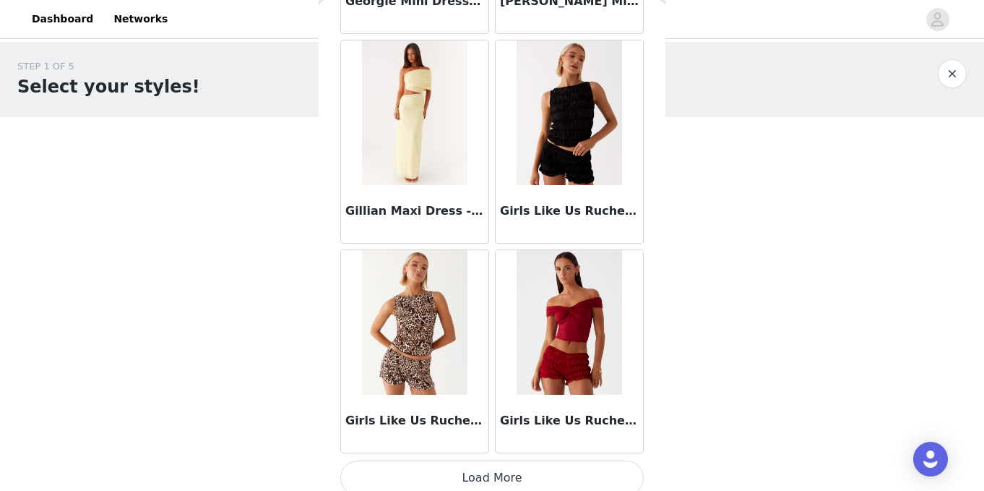
scroll to position [35257, 0]
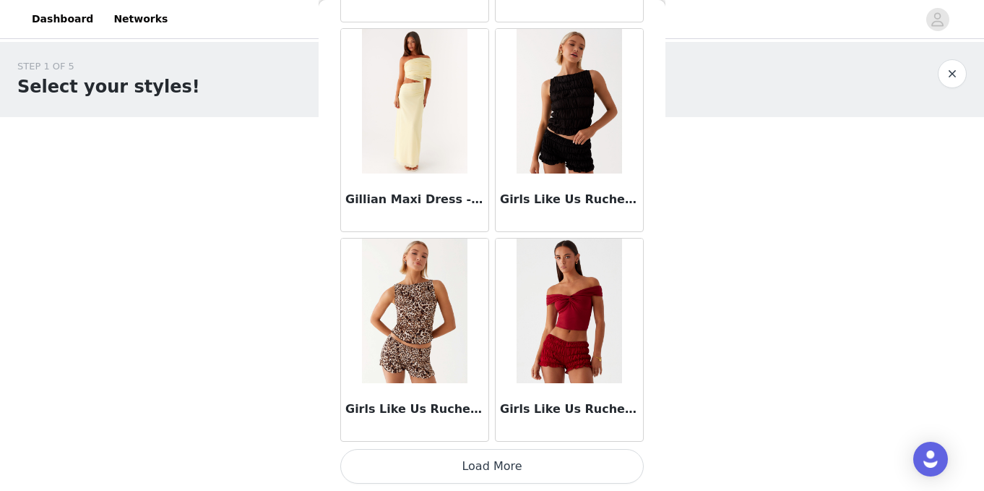
click at [489, 462] on button "Load More" at bounding box center [492, 466] width 304 height 35
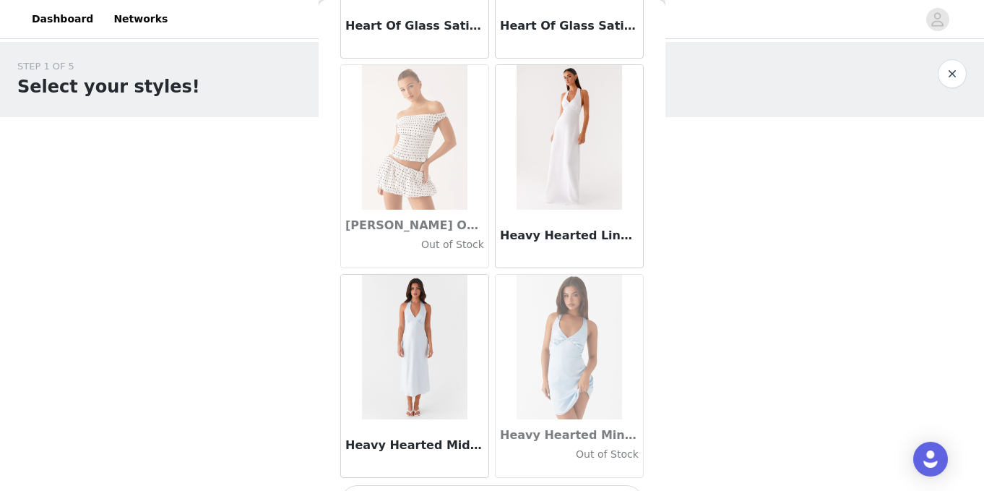
scroll to position [37353, 0]
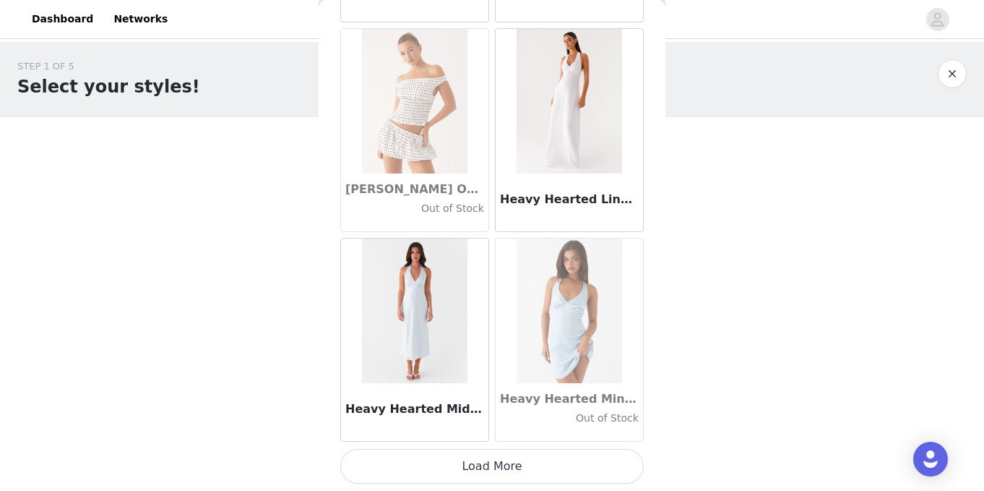
click at [499, 468] on button "Load More" at bounding box center [492, 466] width 304 height 35
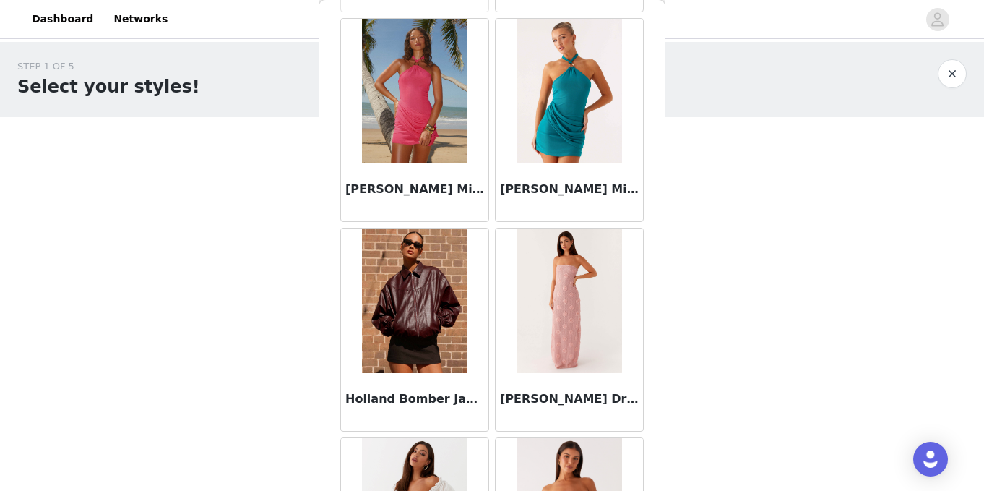
scroll to position [38916, 0]
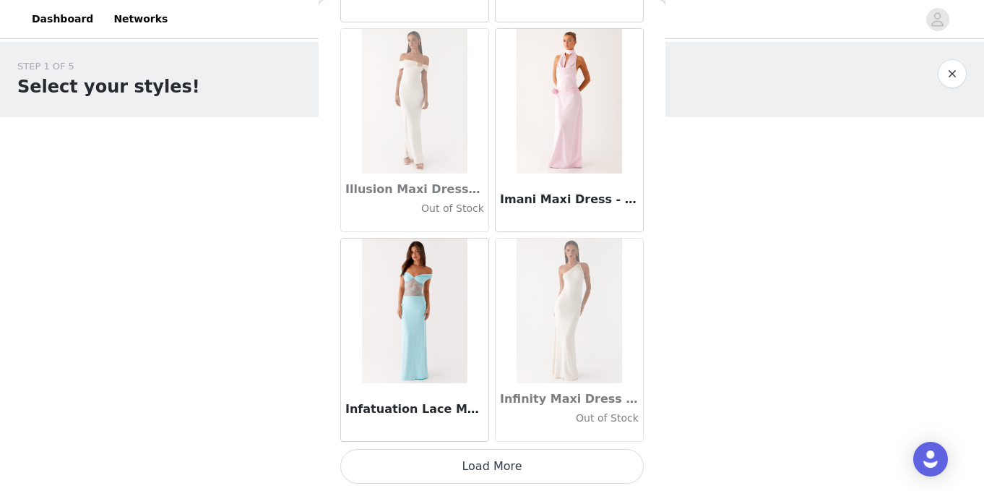
click at [480, 463] on button "Load More" at bounding box center [492, 466] width 304 height 35
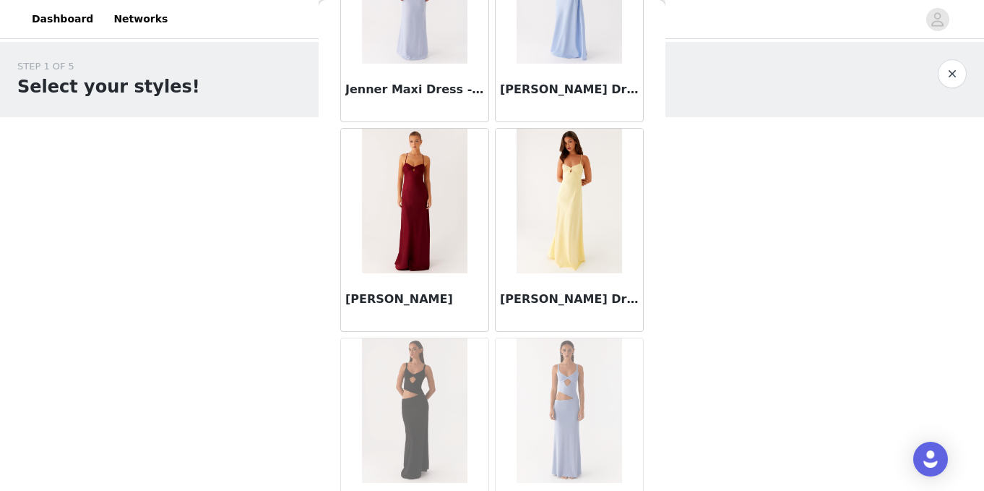
scroll to position [41545, 0]
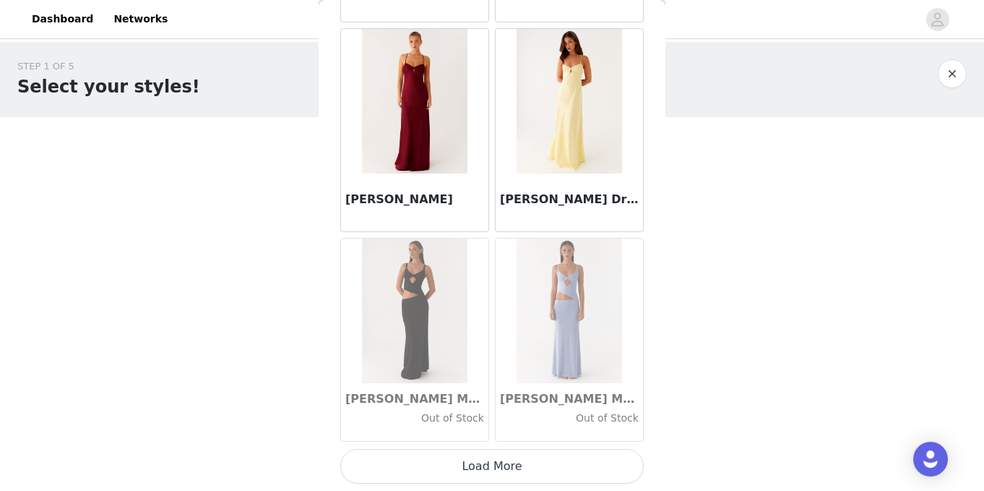
drag, startPoint x: 486, startPoint y: 464, endPoint x: 484, endPoint y: 450, distance: 14.6
click at [486, 464] on button "Load More" at bounding box center [492, 466] width 304 height 35
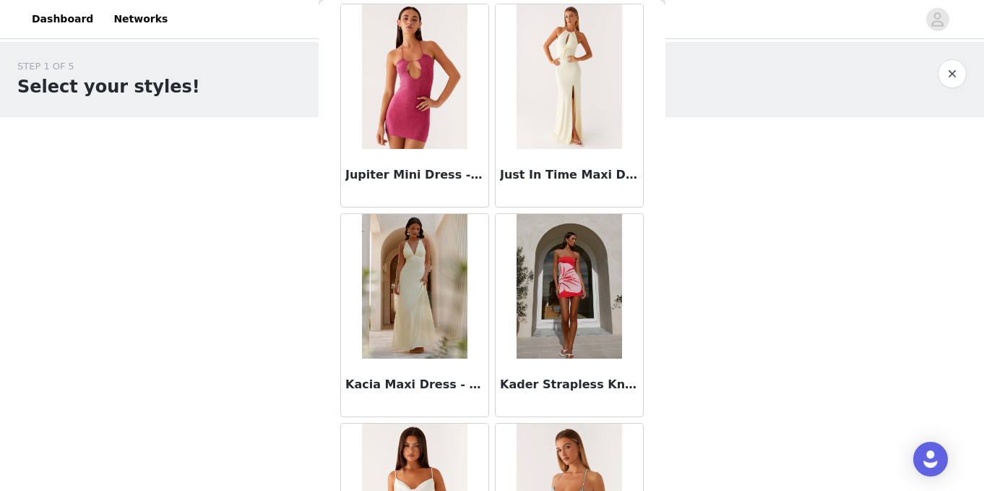
scroll to position [43641, 0]
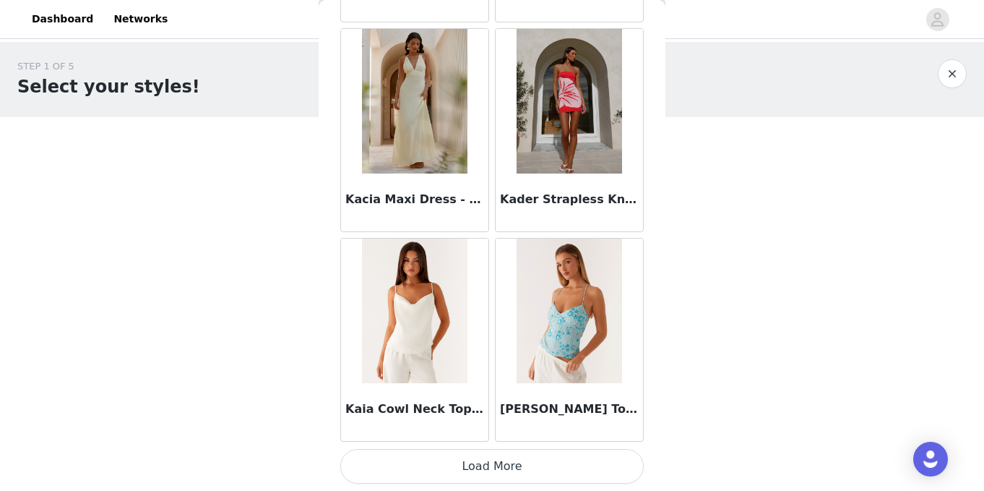
drag, startPoint x: 452, startPoint y: 458, endPoint x: 455, endPoint y: 436, distance: 22.6
click at [452, 458] on button "Load More" at bounding box center [492, 466] width 304 height 35
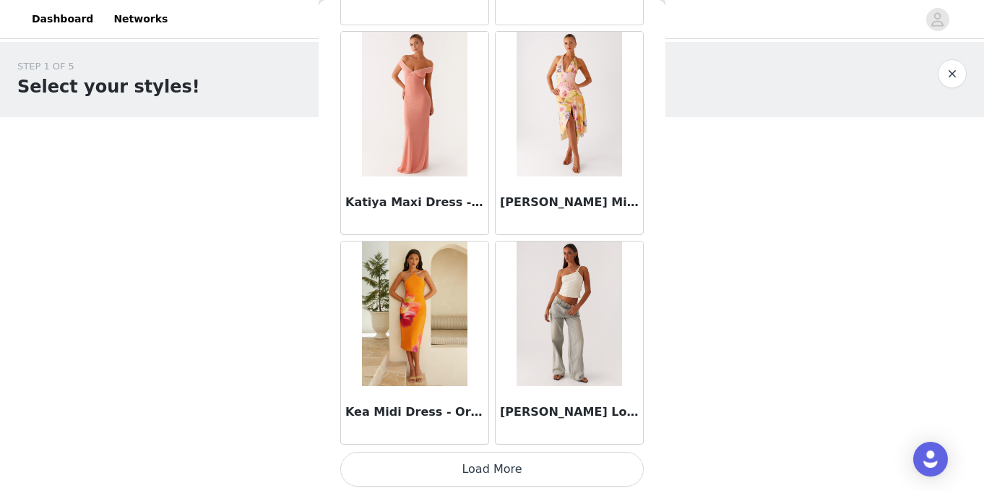
scroll to position [45737, 0]
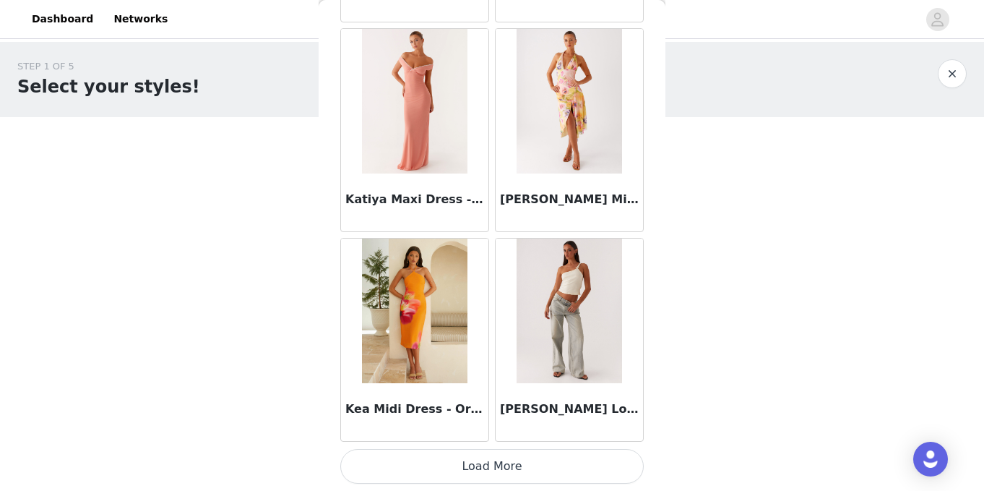
click at [536, 463] on button "Load More" at bounding box center [492, 466] width 304 height 35
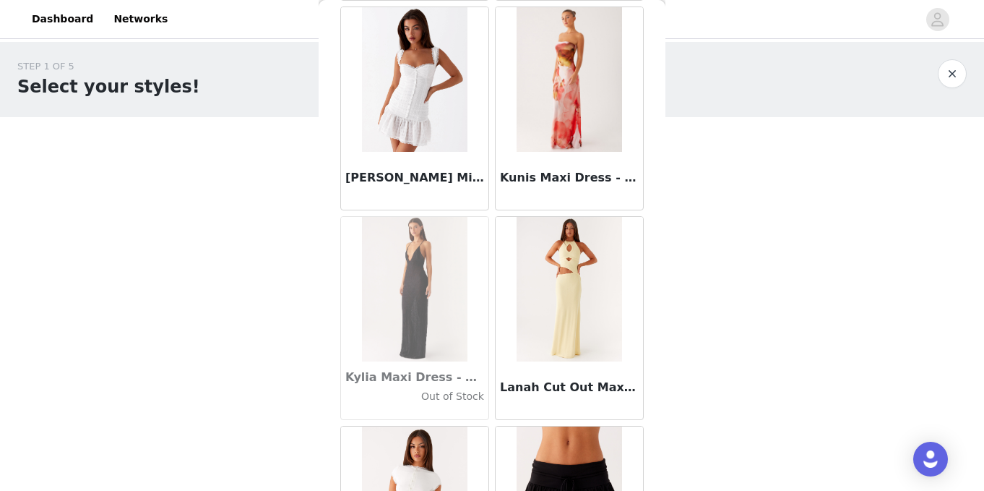
scroll to position [47833, 0]
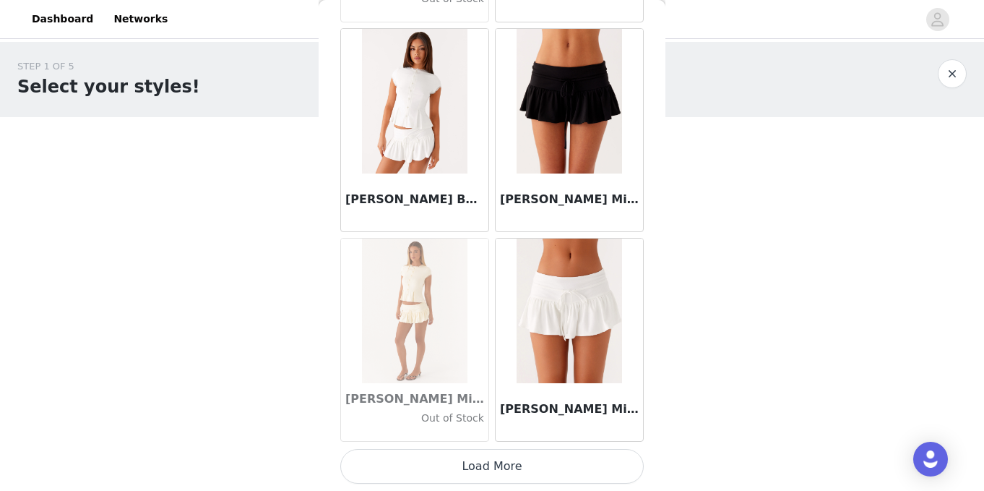
click at [510, 465] on button "Load More" at bounding box center [492, 466] width 304 height 35
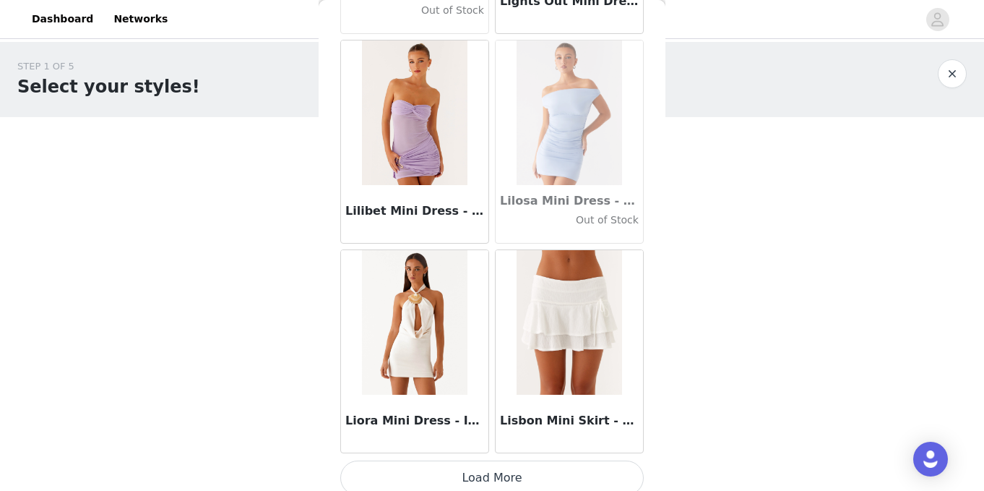
scroll to position [49929, 0]
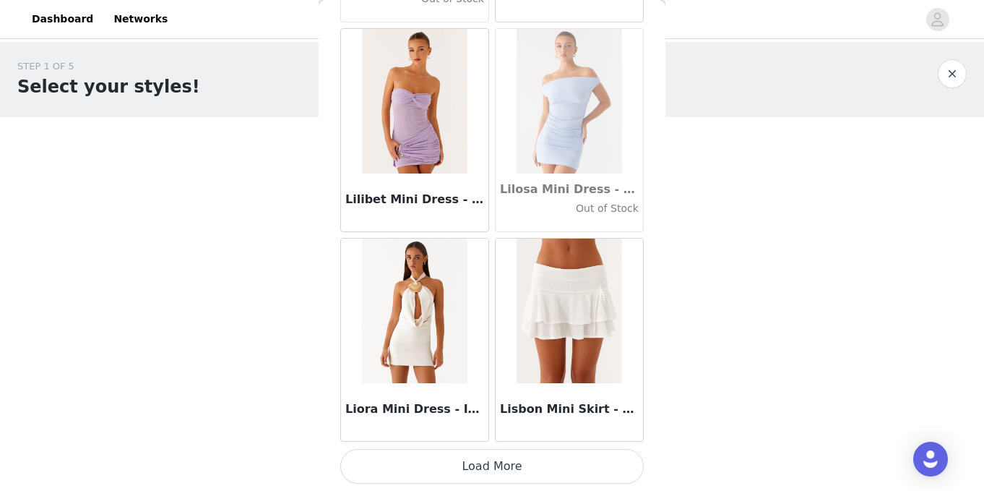
click at [458, 466] on button "Load More" at bounding box center [492, 466] width 304 height 35
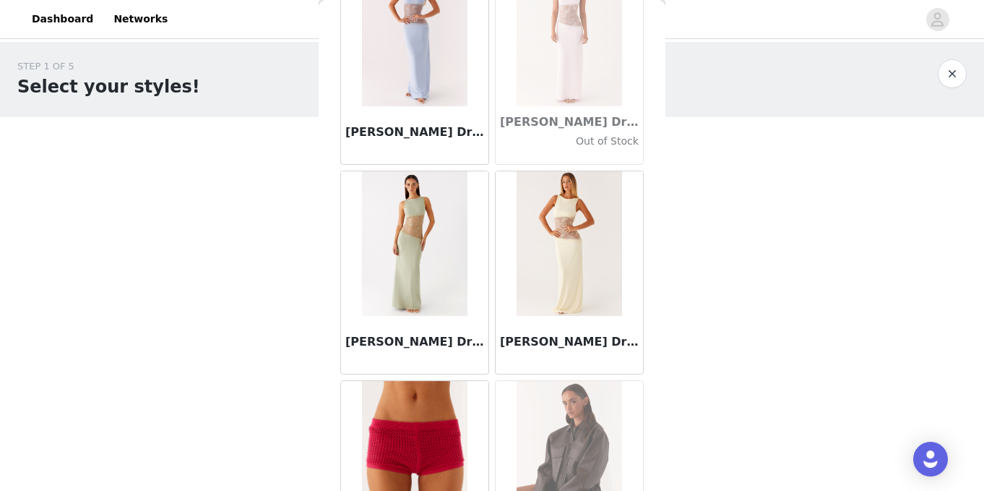
scroll to position [52025, 0]
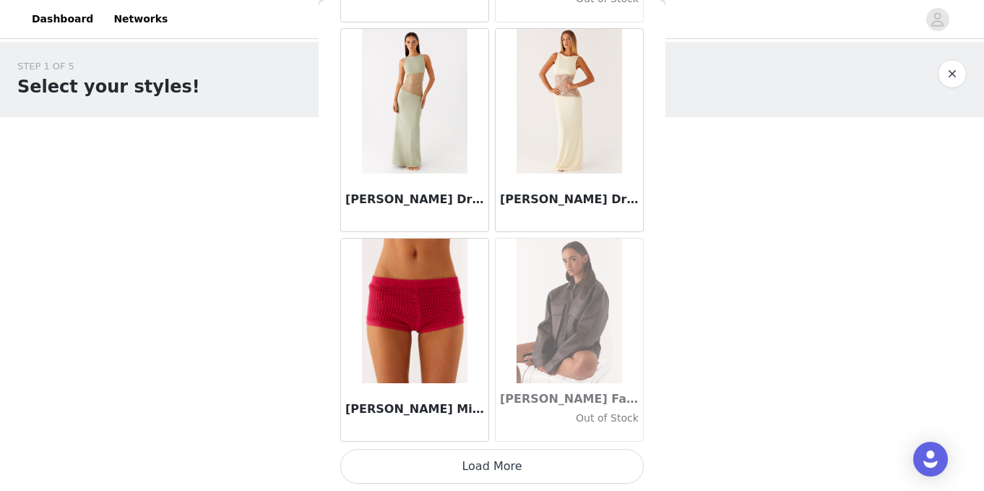
drag, startPoint x: 468, startPoint y: 470, endPoint x: 478, endPoint y: 410, distance: 60.8
click at [468, 470] on button "Load More" at bounding box center [492, 466] width 304 height 35
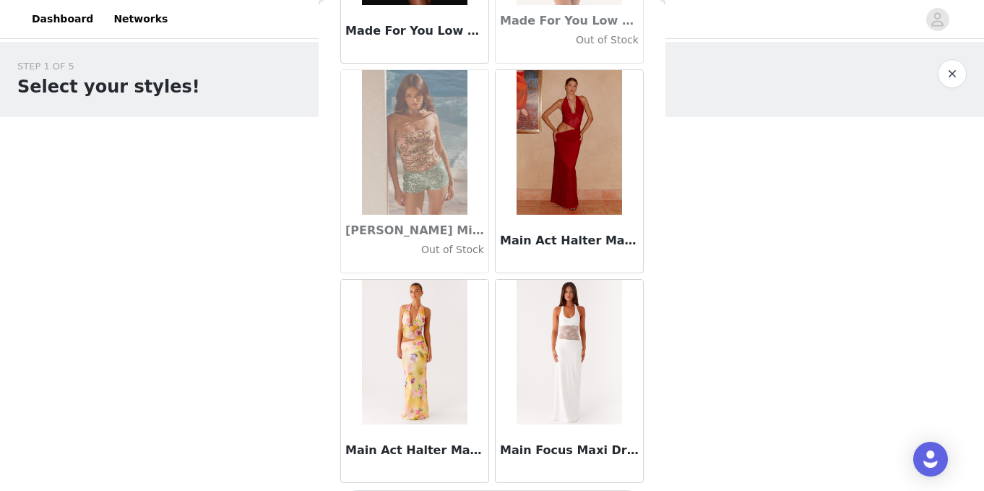
scroll to position [54121, 0]
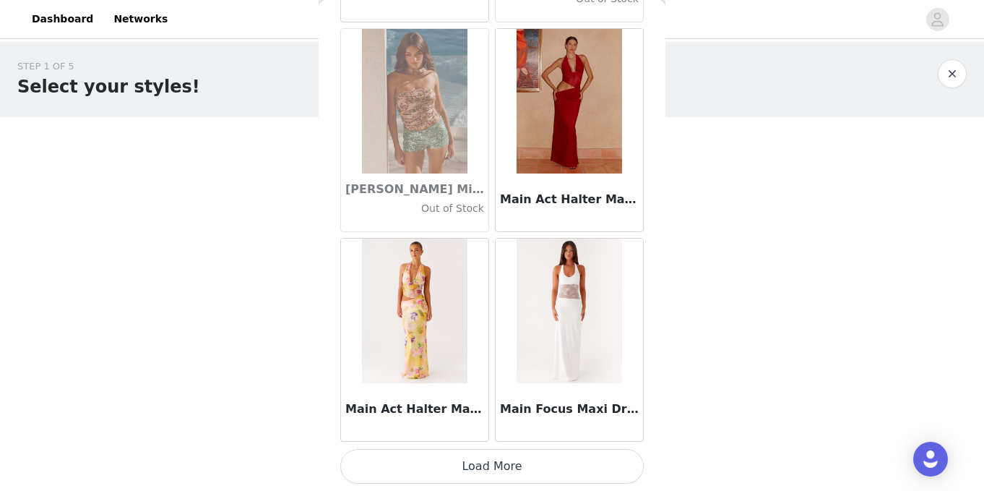
click at [501, 465] on button "Load More" at bounding box center [492, 466] width 304 height 35
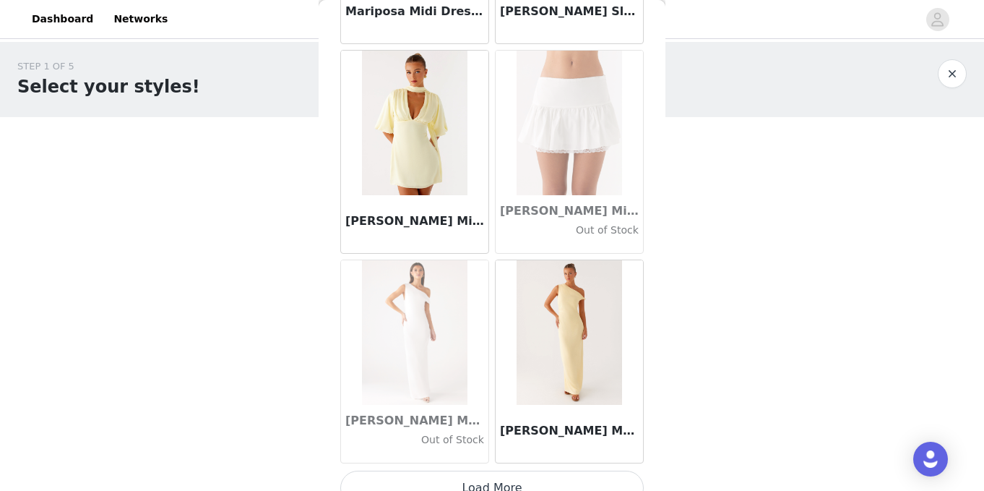
scroll to position [56217, 0]
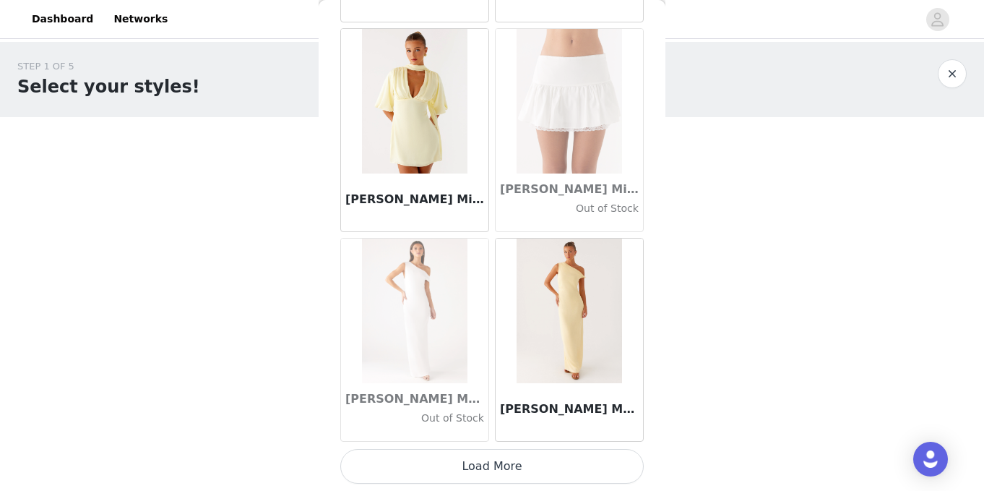
click at [478, 470] on button "Load More" at bounding box center [492, 466] width 304 height 35
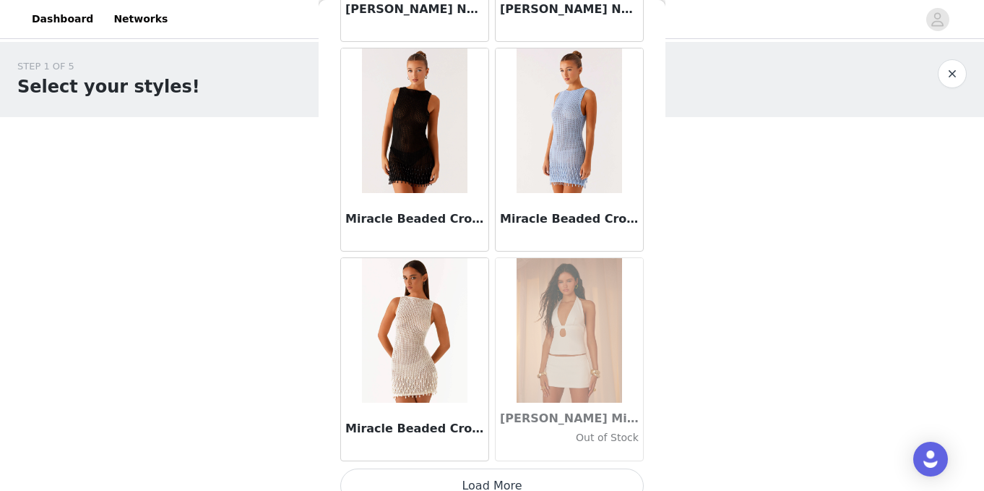
scroll to position [58313, 0]
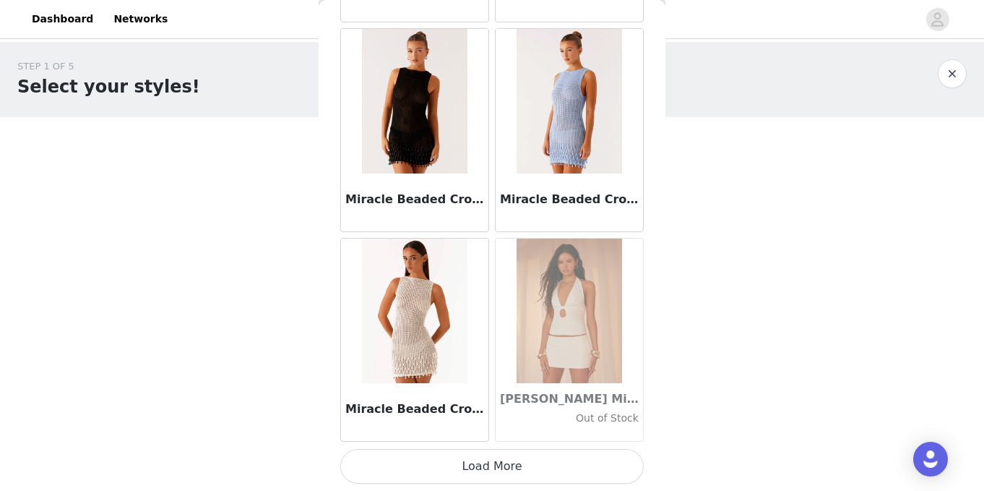
drag, startPoint x: 484, startPoint y: 465, endPoint x: 476, endPoint y: 432, distance: 34.2
click at [484, 465] on button "Load More" at bounding box center [492, 466] width 304 height 35
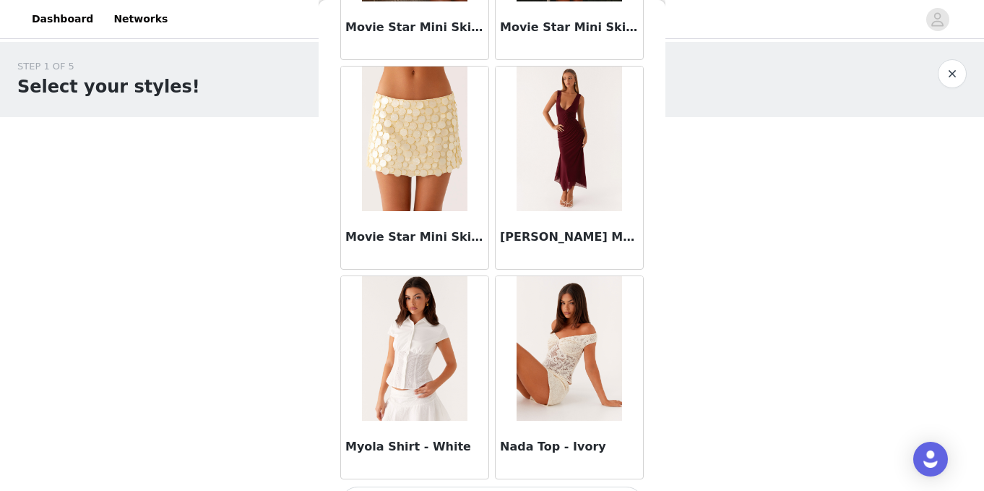
scroll to position [60409, 0]
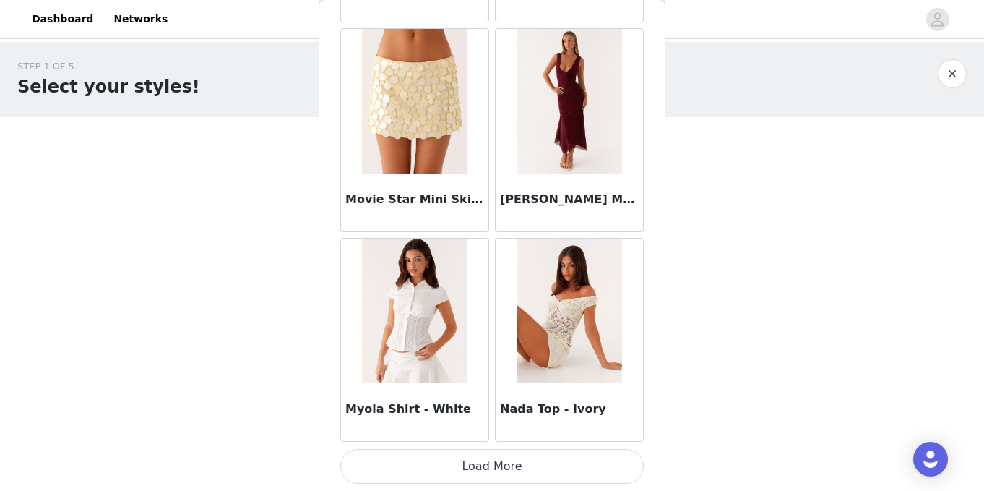
drag, startPoint x: 493, startPoint y: 466, endPoint x: 491, endPoint y: 452, distance: 13.8
click at [493, 466] on button "Load More" at bounding box center [492, 466] width 304 height 35
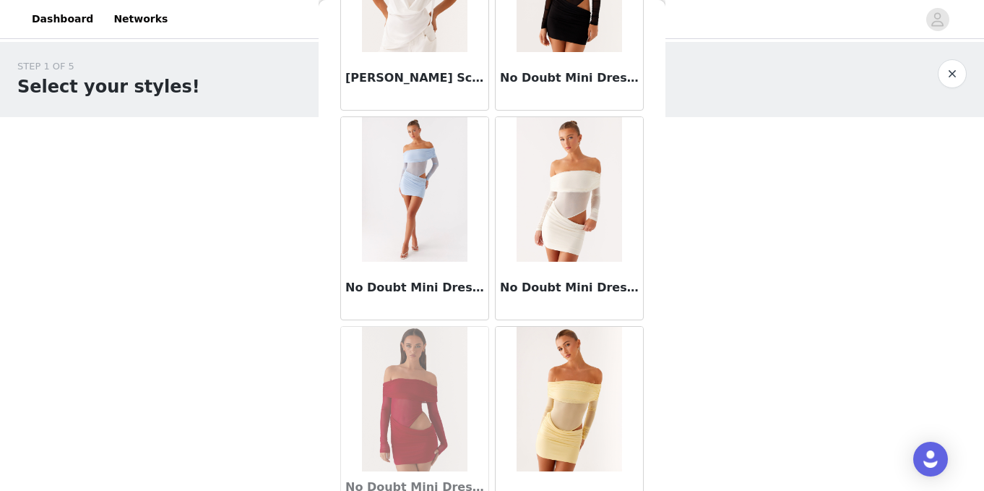
scroll to position [62505, 0]
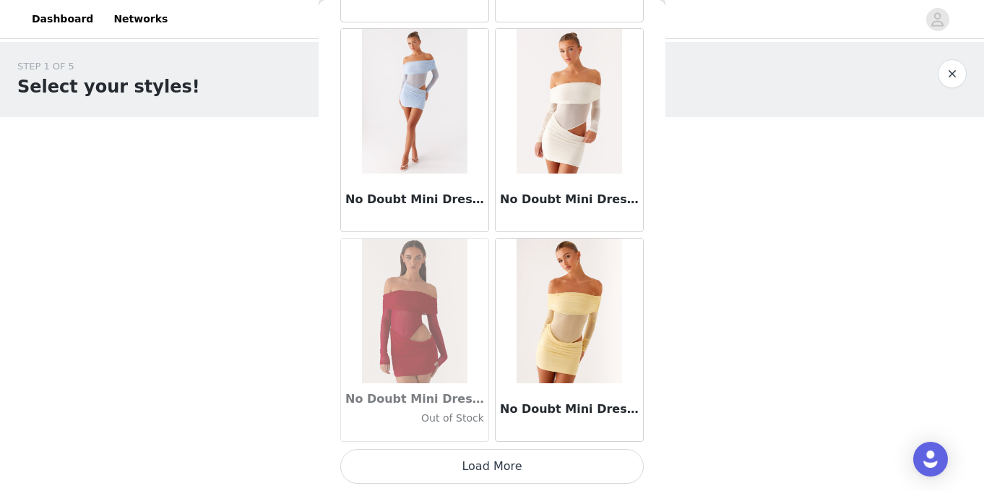
drag, startPoint x: 497, startPoint y: 459, endPoint x: 484, endPoint y: 440, distance: 23.3
click at [497, 459] on button "Load More" at bounding box center [492, 466] width 304 height 35
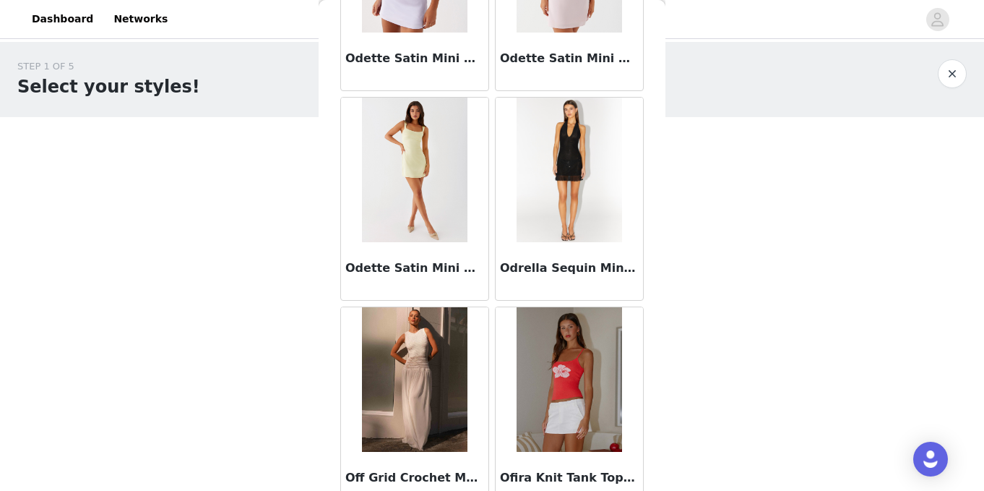
scroll to position [64601, 0]
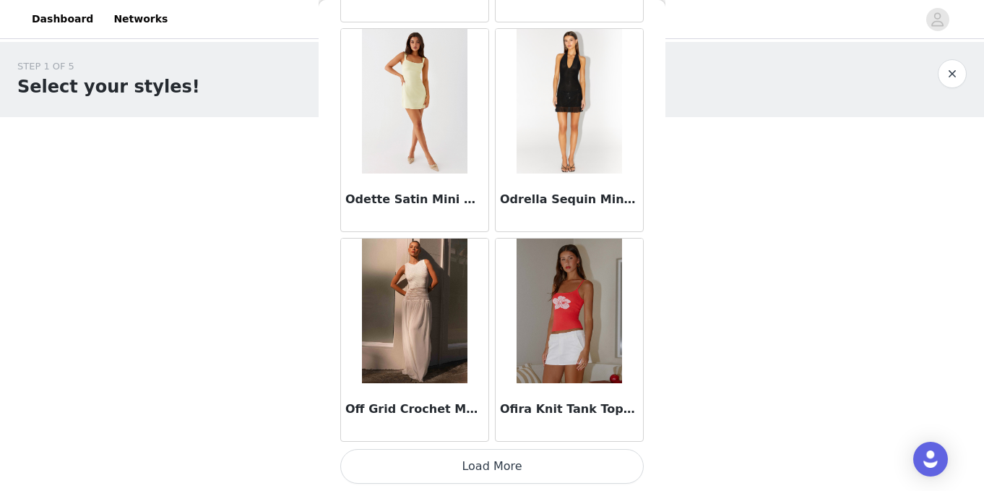
click at [484, 452] on button "Load More" at bounding box center [492, 466] width 304 height 35
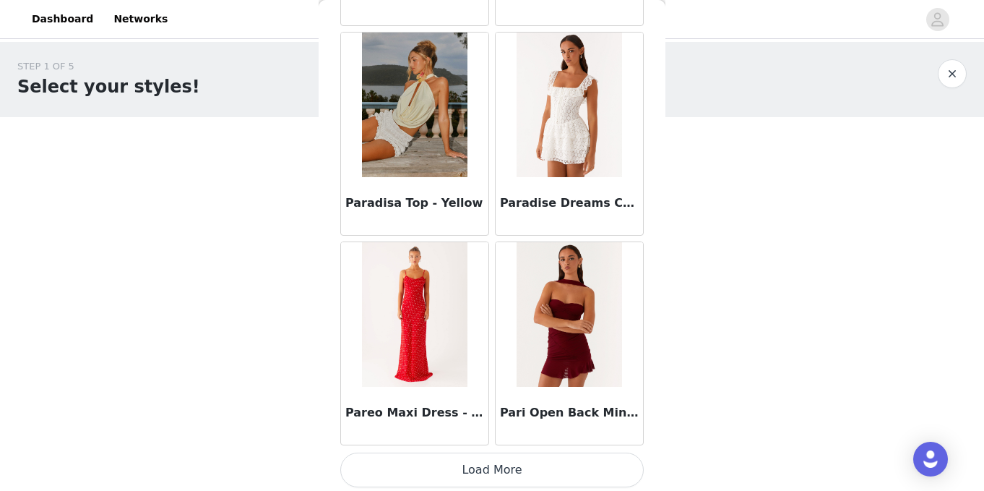
scroll to position [66697, 0]
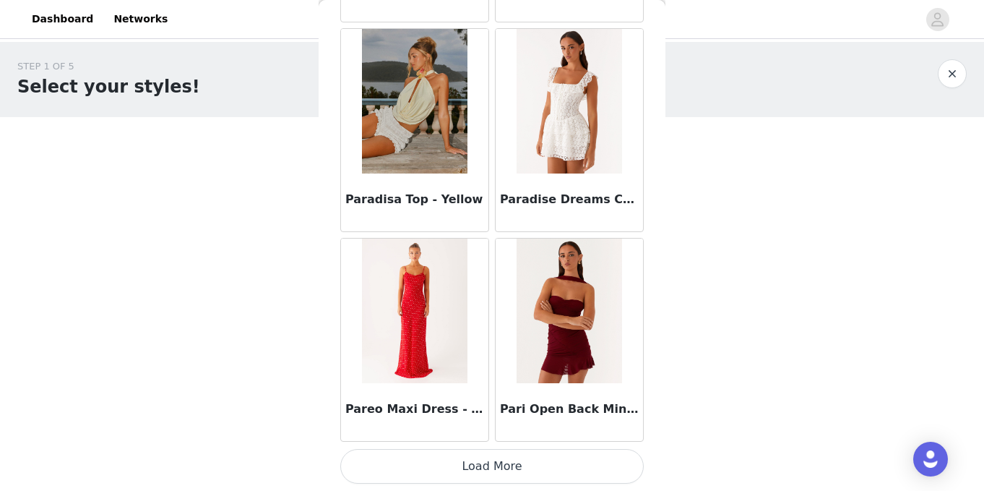
click at [502, 465] on button "Load More" at bounding box center [492, 466] width 304 height 35
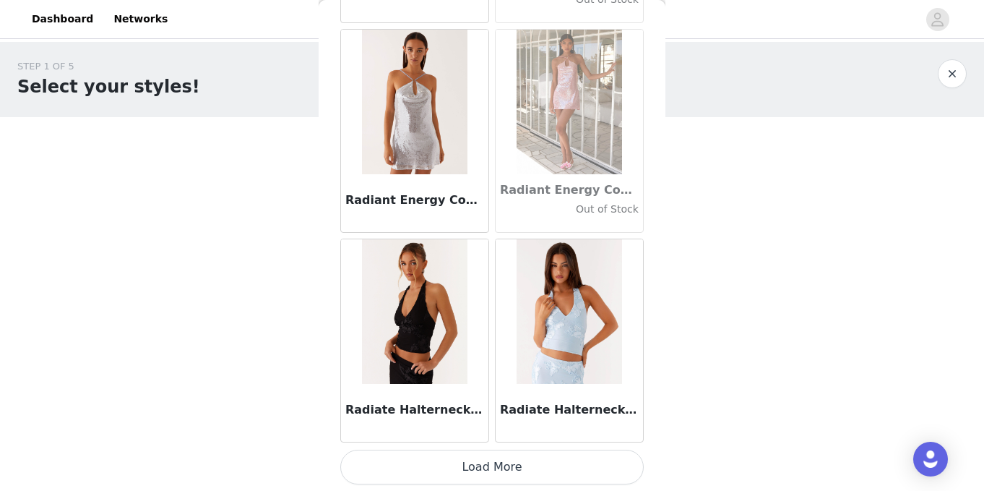
scroll to position [68793, 0]
click at [499, 465] on button "Load More" at bounding box center [492, 466] width 304 height 35
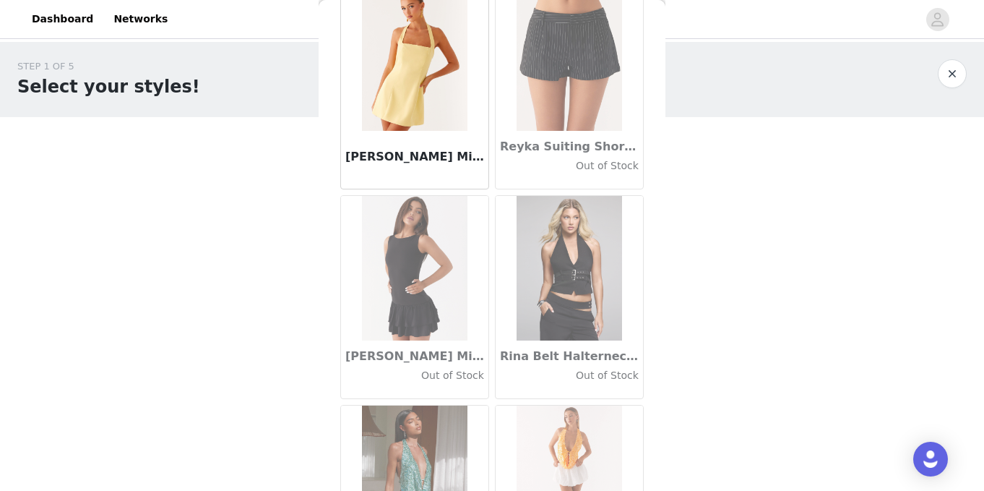
scroll to position [70589, 0]
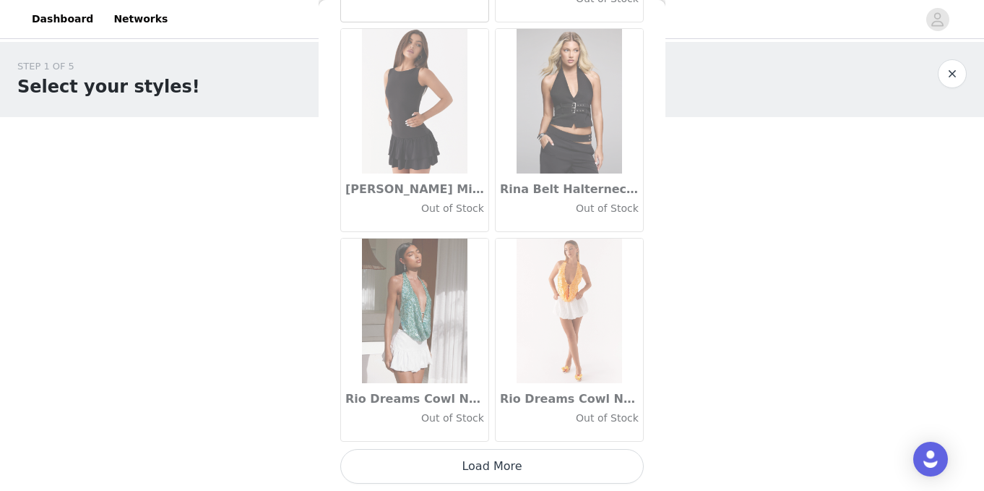
click at [487, 468] on button "Load More" at bounding box center [492, 466] width 304 height 35
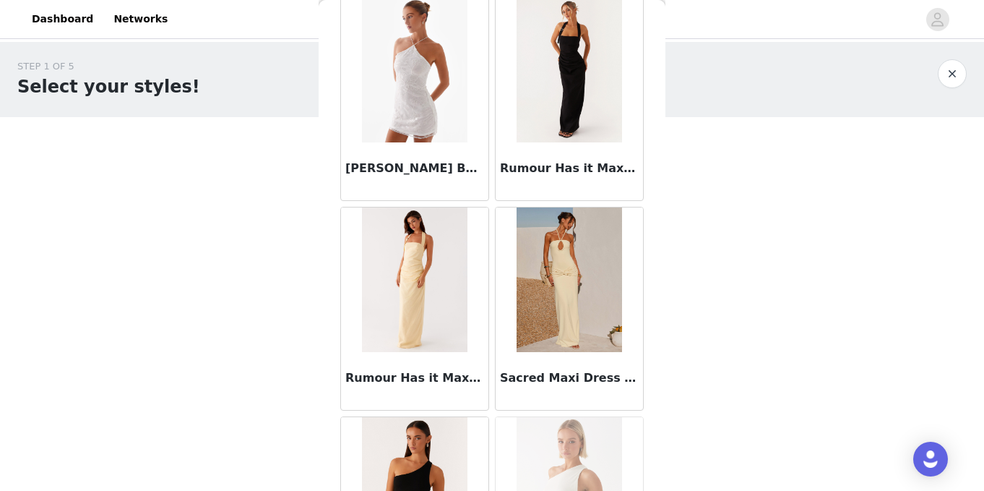
scroll to position [72985, 0]
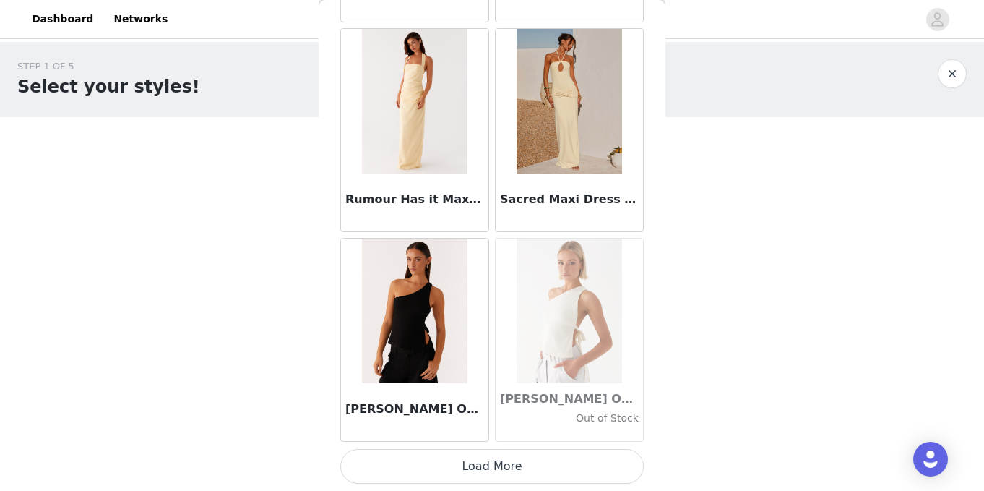
click at [489, 462] on button "Load More" at bounding box center [492, 466] width 304 height 35
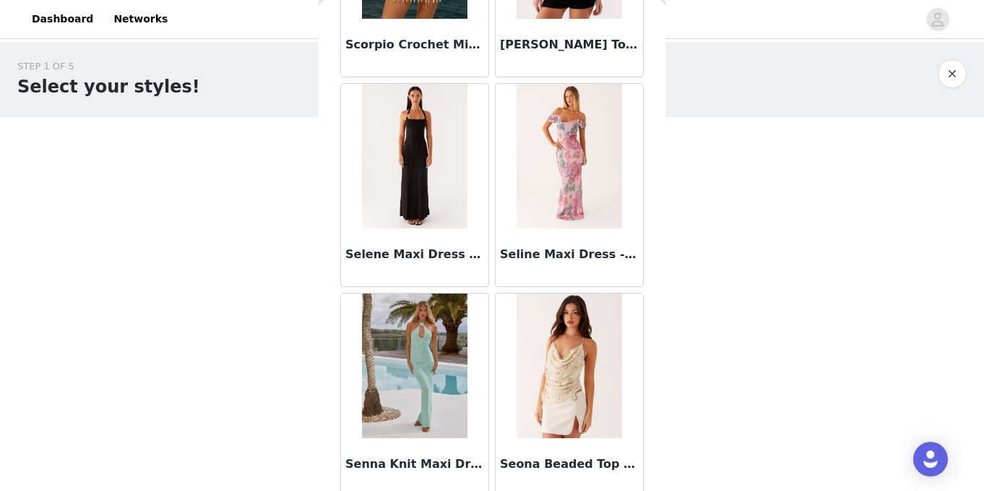
scroll to position [75081, 0]
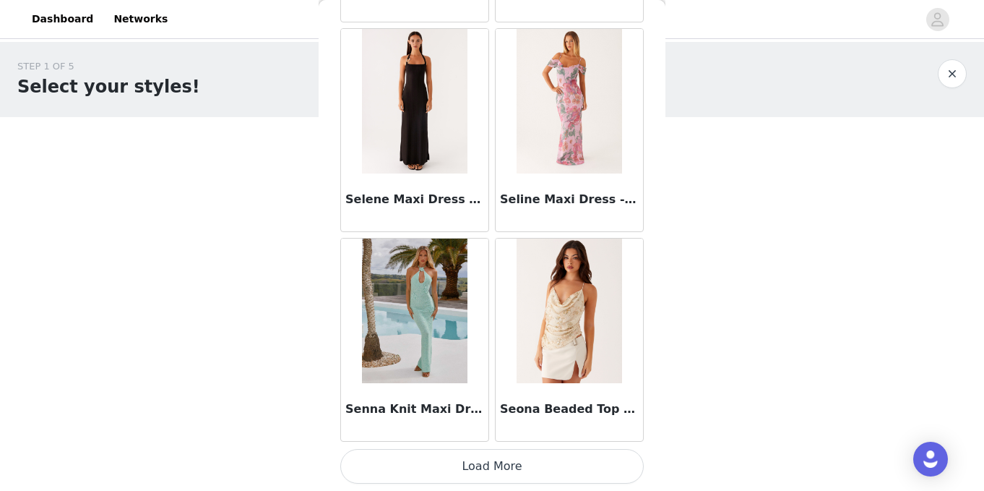
click at [497, 473] on button "Load More" at bounding box center [492, 466] width 304 height 35
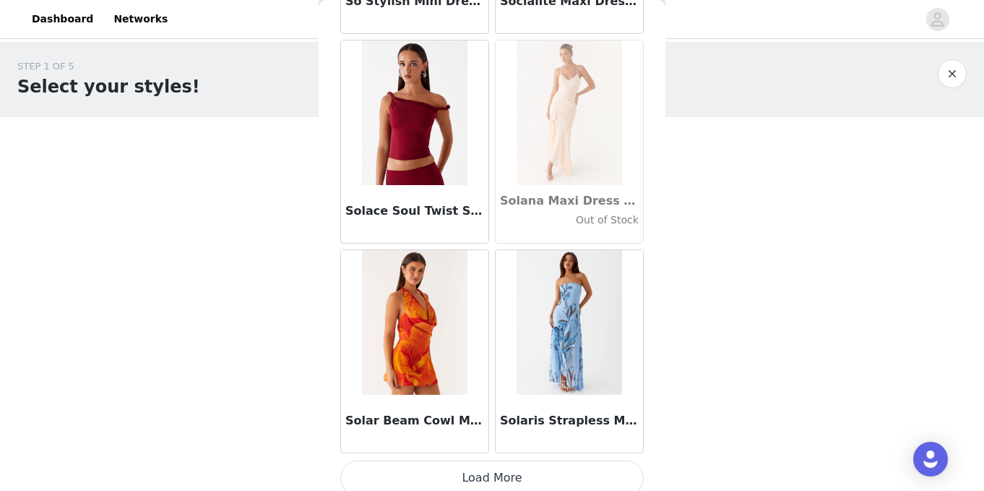
scroll to position [77177, 0]
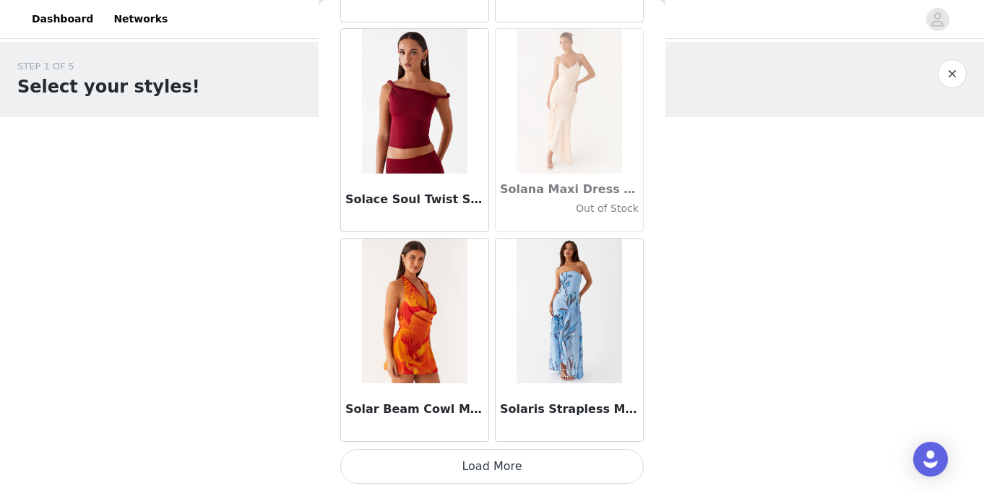
drag, startPoint x: 494, startPoint y: 451, endPoint x: 488, endPoint y: 439, distance: 13.9
drag, startPoint x: 476, startPoint y: 465, endPoint x: 433, endPoint y: 384, distance: 92.5
click at [476, 465] on button "Load More" at bounding box center [492, 466] width 304 height 35
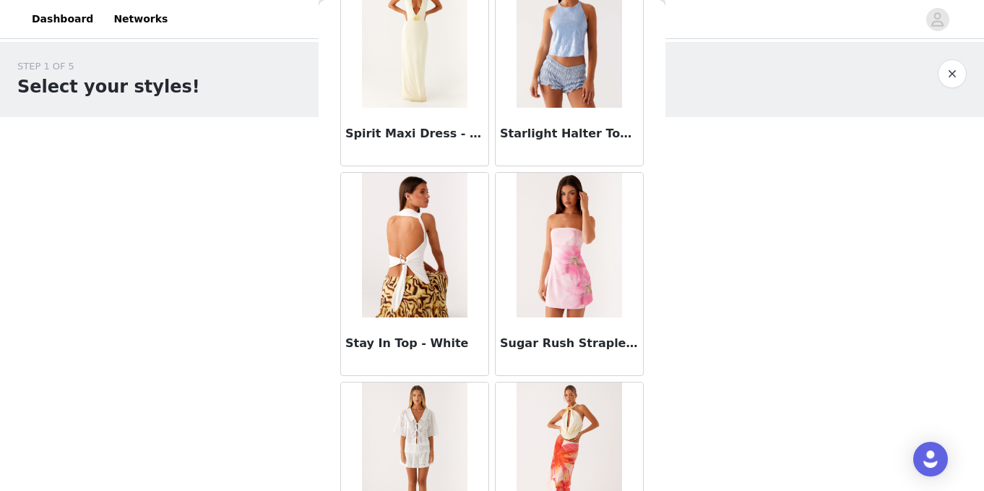
scroll to position [79273, 0]
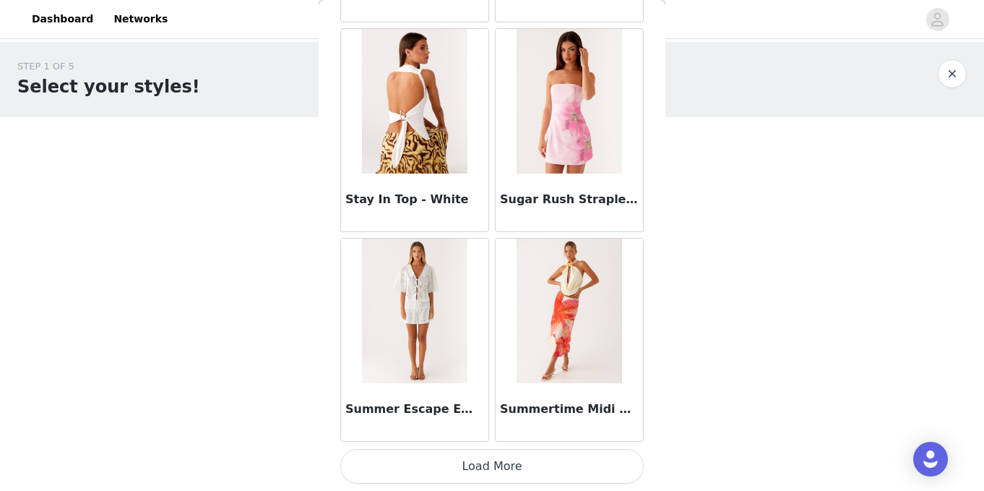
drag, startPoint x: 453, startPoint y: 459, endPoint x: 410, endPoint y: 297, distance: 167.6
click at [453, 458] on button "Load More" at bounding box center [492, 466] width 304 height 35
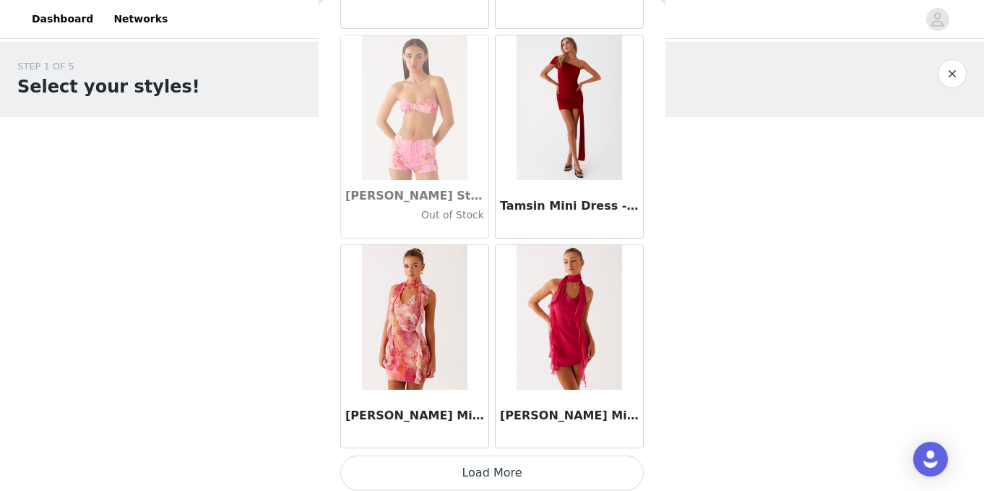
scroll to position [81369, 0]
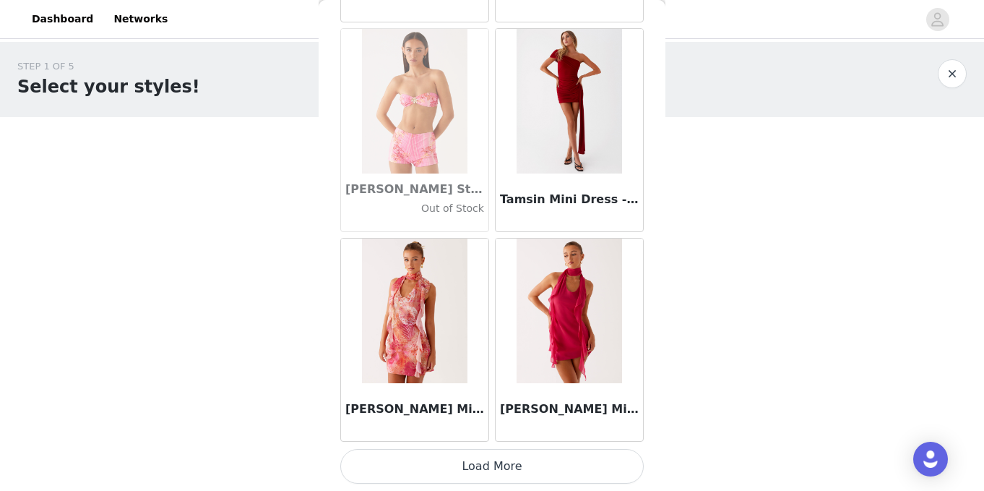
drag, startPoint x: 499, startPoint y: 463, endPoint x: 490, endPoint y: 402, distance: 61.3
click at [499, 463] on button "Load More" at bounding box center [492, 466] width 304 height 35
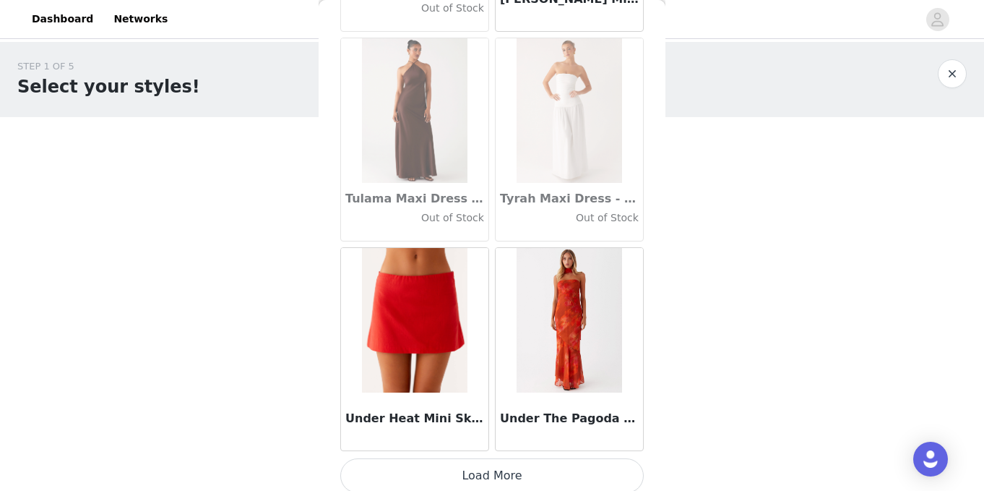
scroll to position [83465, 0]
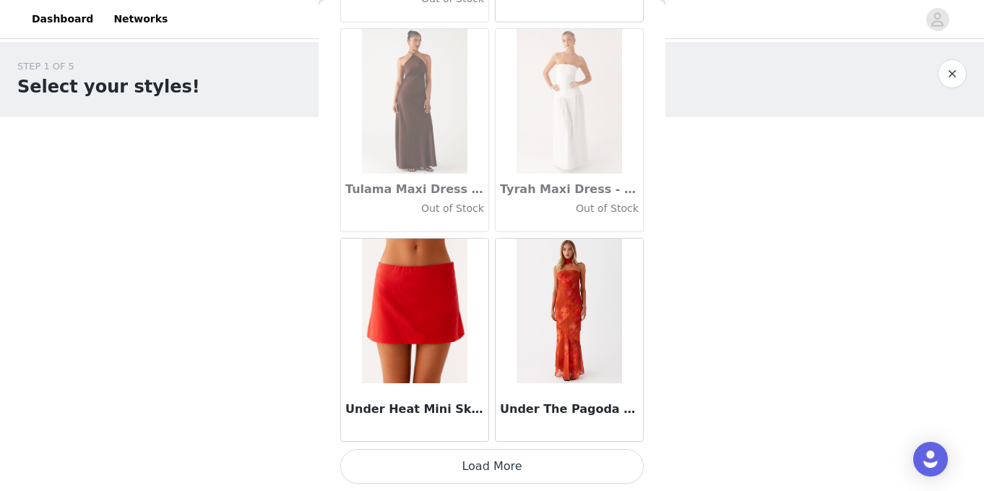
click at [512, 460] on button "Load More" at bounding box center [492, 466] width 304 height 35
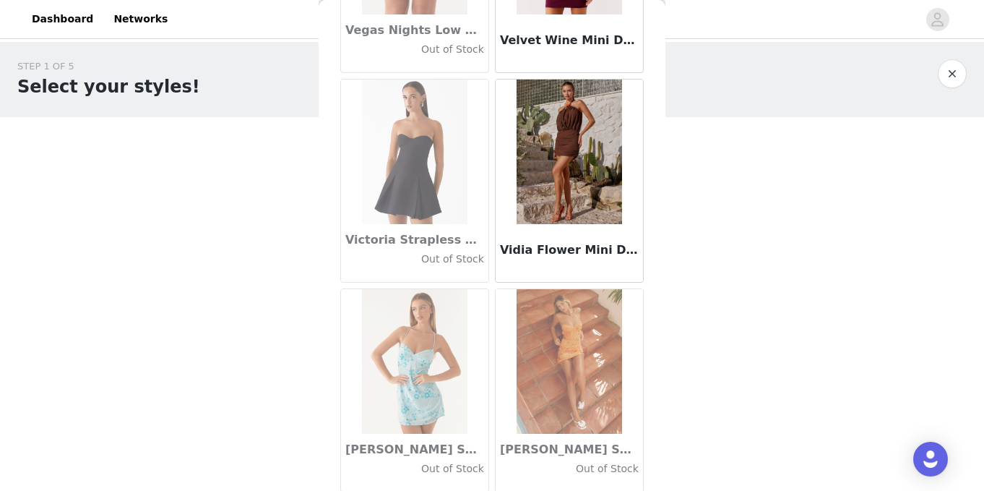
scroll to position [85561, 0]
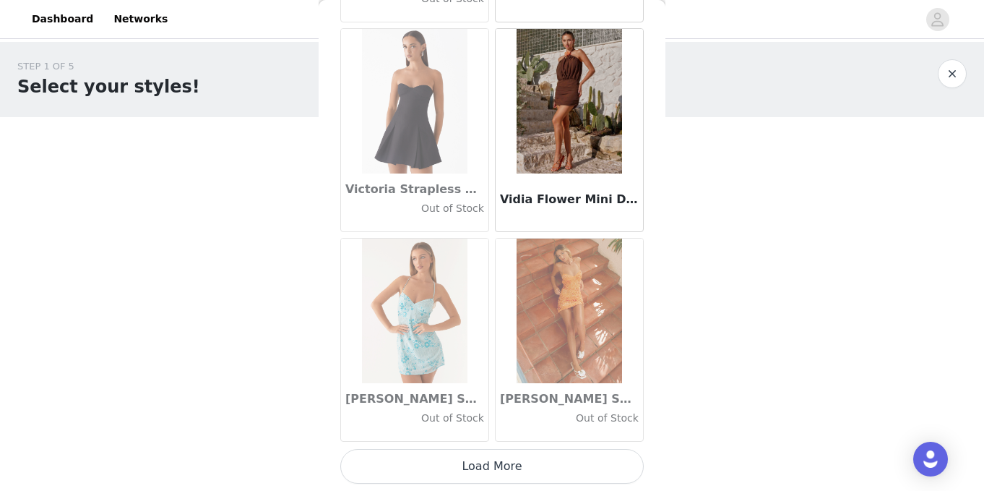
click at [507, 465] on button "Load More" at bounding box center [492, 466] width 304 height 35
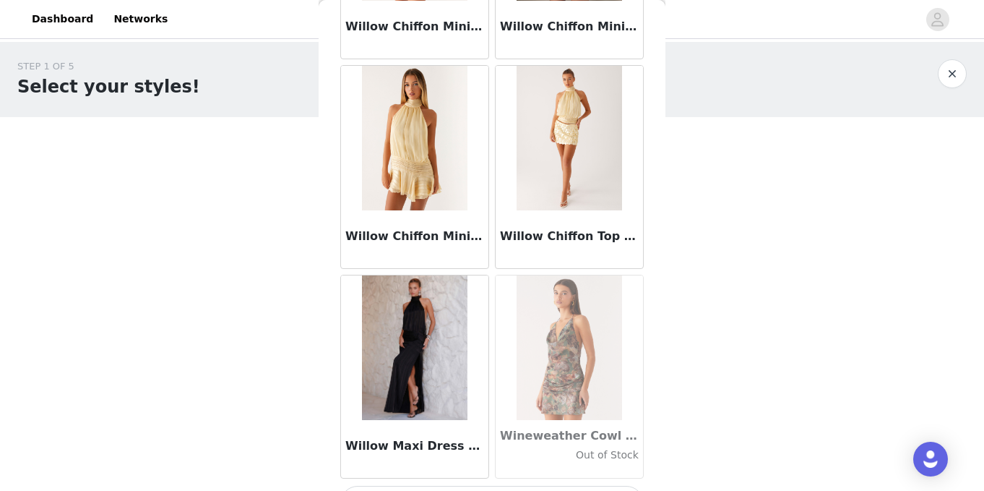
scroll to position [87657, 0]
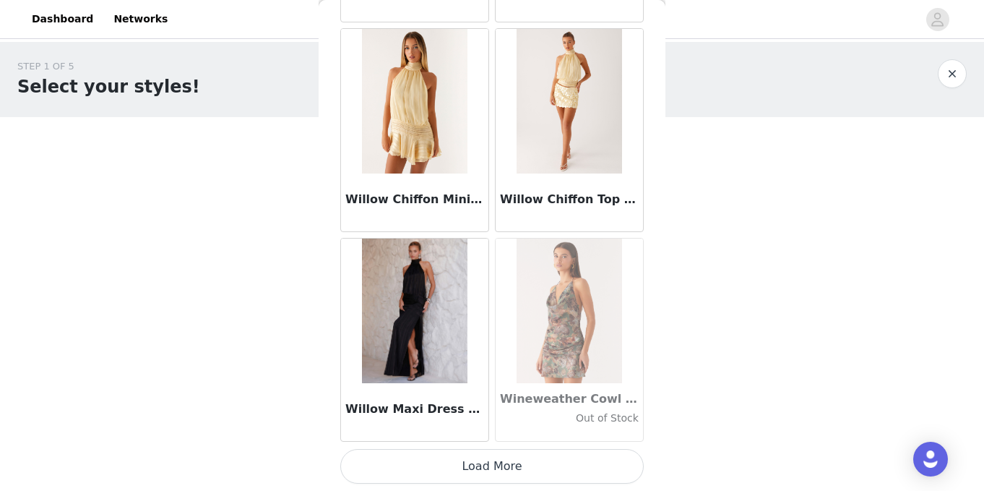
drag, startPoint x: 508, startPoint y: 463, endPoint x: 480, endPoint y: 392, distance: 76.2
click at [508, 463] on button "Load More" at bounding box center [492, 466] width 304 height 35
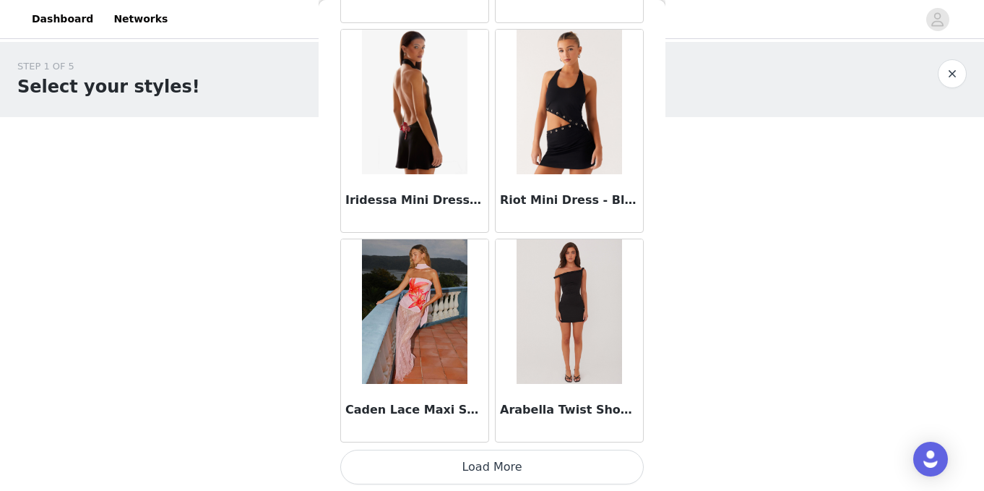
scroll to position [89753, 0]
click at [477, 460] on button "Load More" at bounding box center [492, 466] width 304 height 35
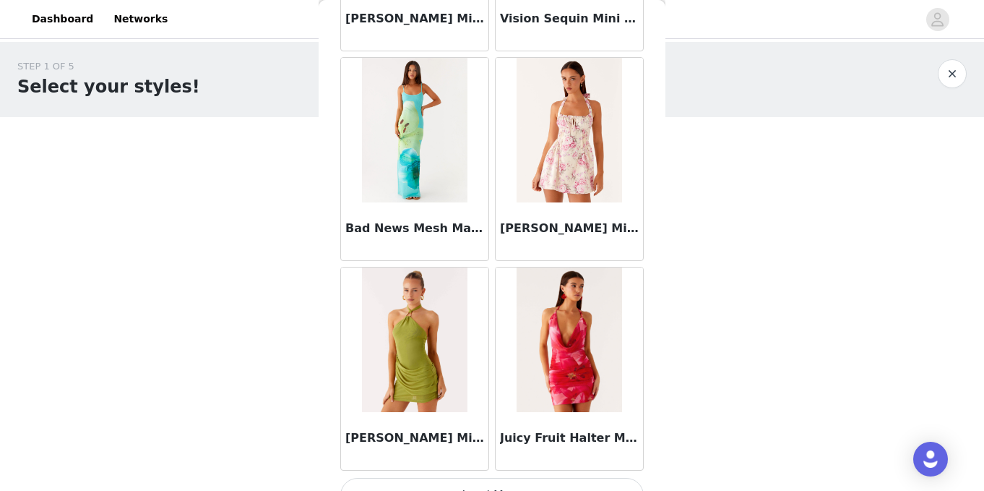
scroll to position [91849, 0]
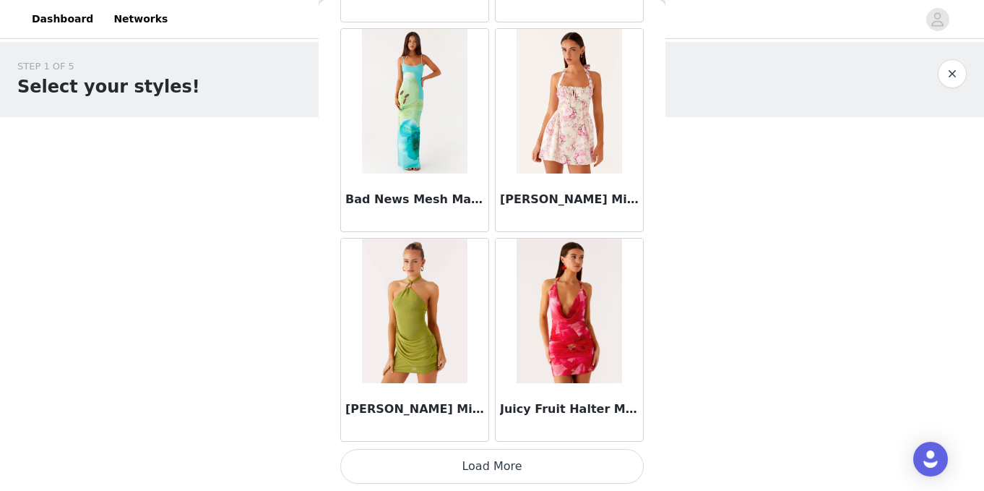
drag, startPoint x: 476, startPoint y: 474, endPoint x: 431, endPoint y: 384, distance: 101.2
click at [476, 475] on button "Load More" at bounding box center [492, 466] width 304 height 35
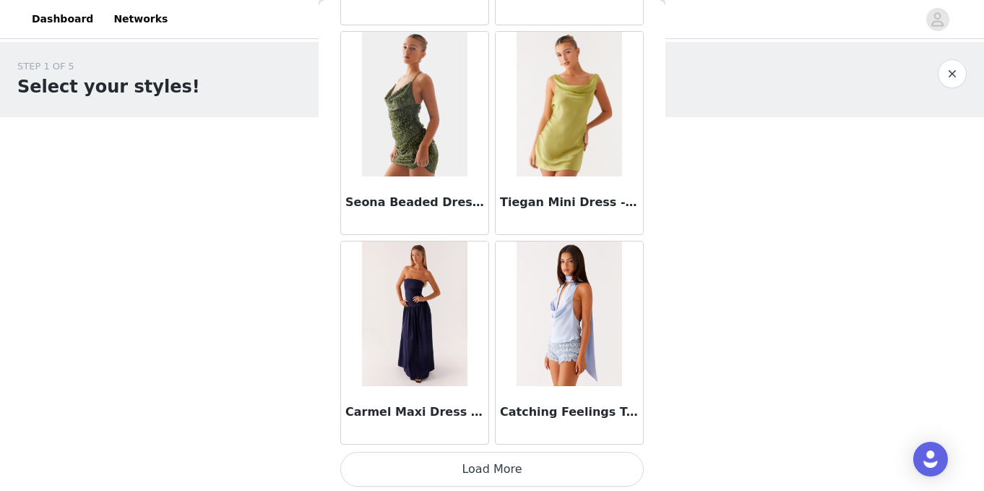
scroll to position [93945, 0]
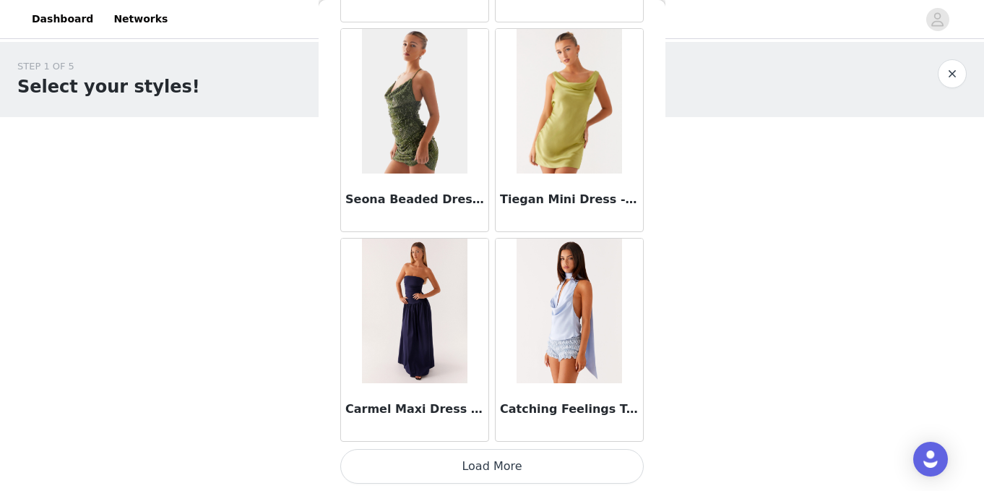
drag, startPoint x: 489, startPoint y: 464, endPoint x: 486, endPoint y: 387, distance: 77.4
click at [489, 464] on button "Load More" at bounding box center [492, 466] width 304 height 35
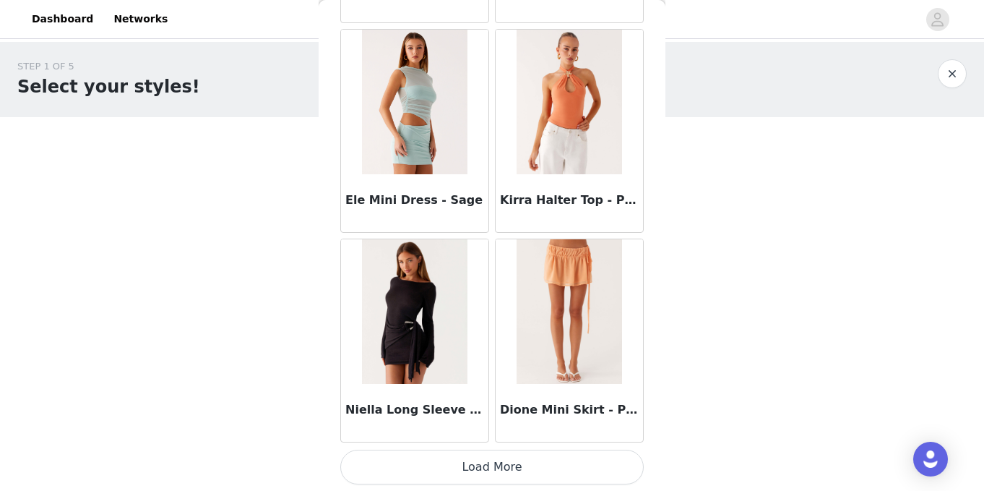
scroll to position [96041, 0]
drag, startPoint x: 500, startPoint y: 468, endPoint x: 493, endPoint y: 403, distance: 64.7
click at [500, 468] on button "Load More" at bounding box center [492, 466] width 304 height 35
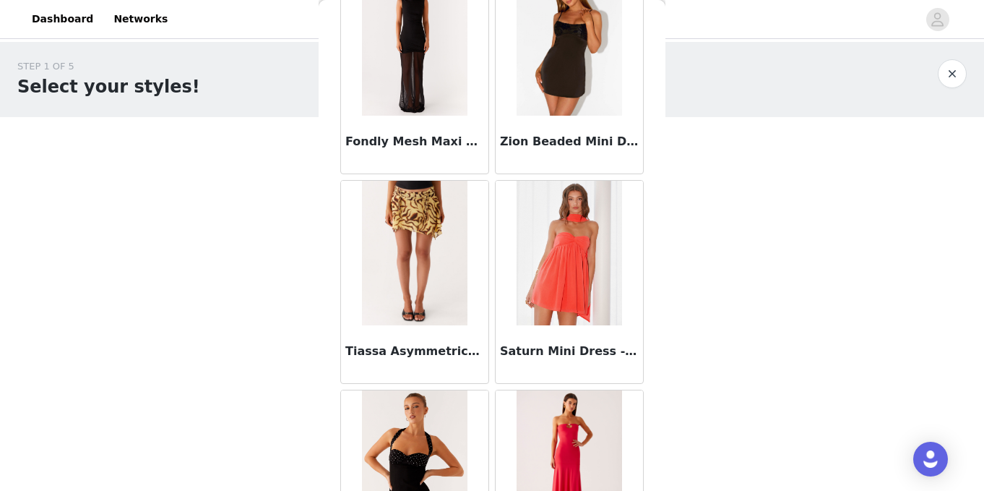
scroll to position [98137, 0]
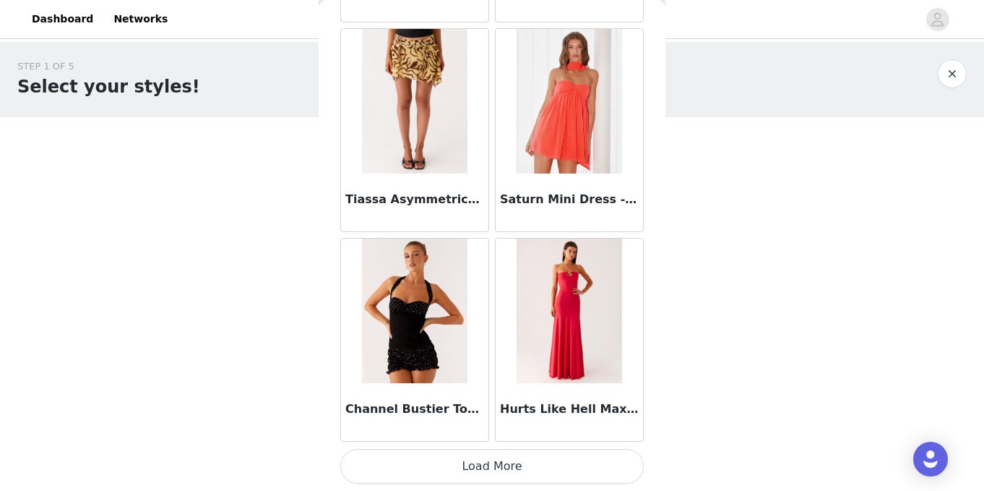
drag, startPoint x: 498, startPoint y: 466, endPoint x: 485, endPoint y: 442, distance: 27.2
click at [497, 465] on button "Load More" at bounding box center [492, 466] width 304 height 35
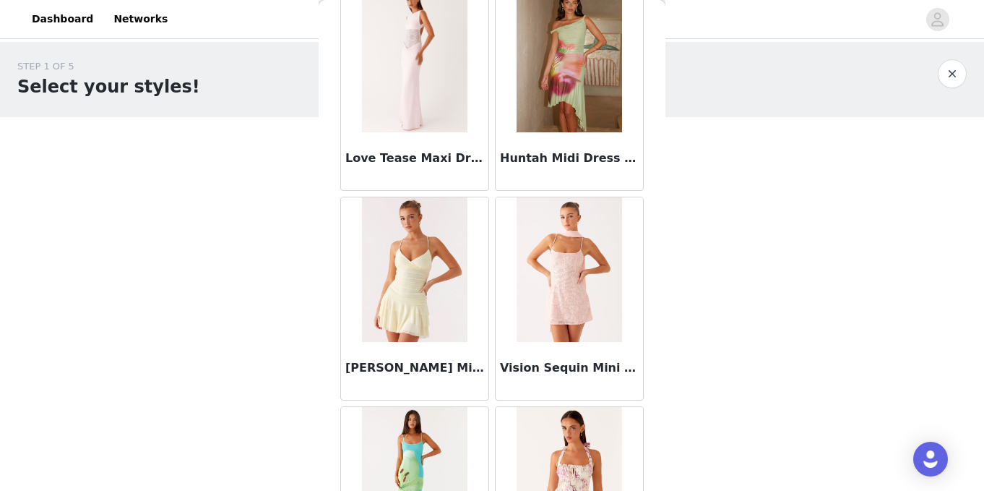
scroll to position [91174, 0]
